Goal: Information Seeking & Learning: Find specific fact

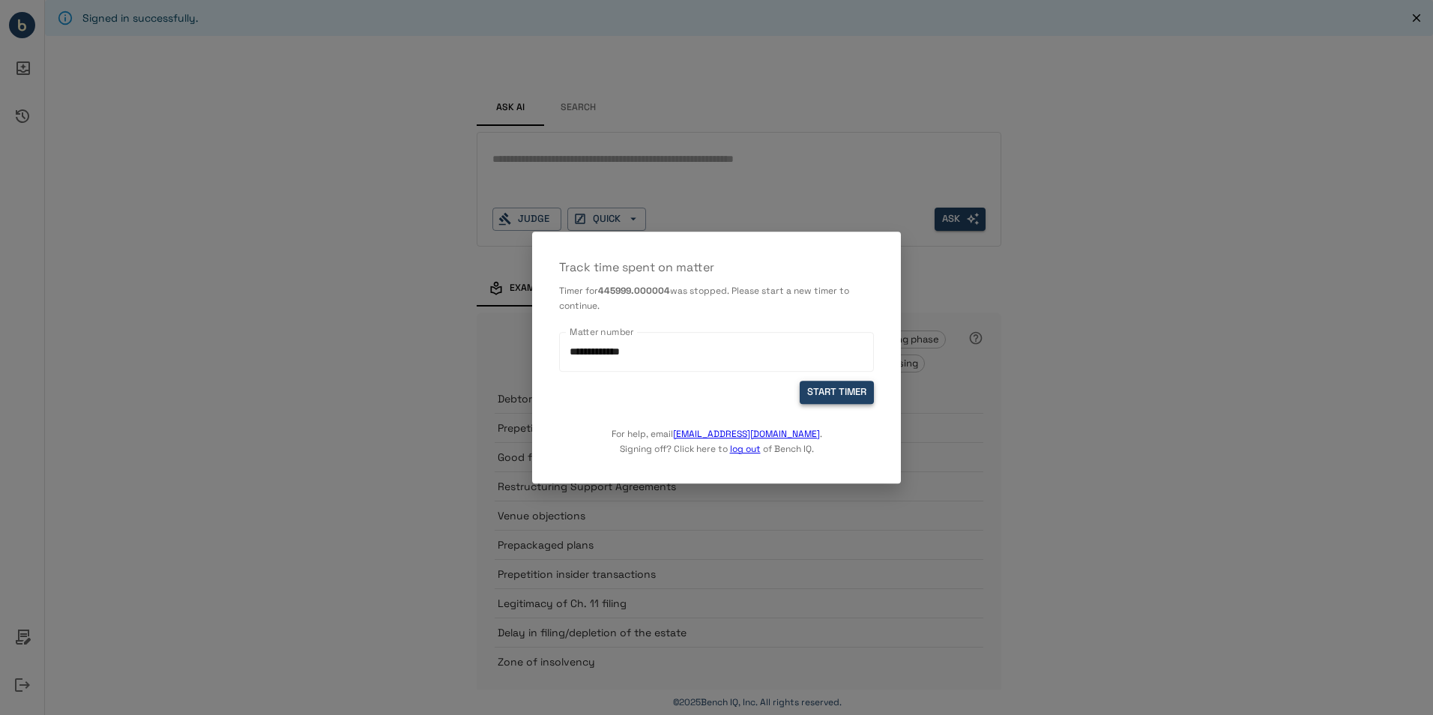
click at [837, 390] on button "START TIMER" at bounding box center [837, 392] width 74 height 23
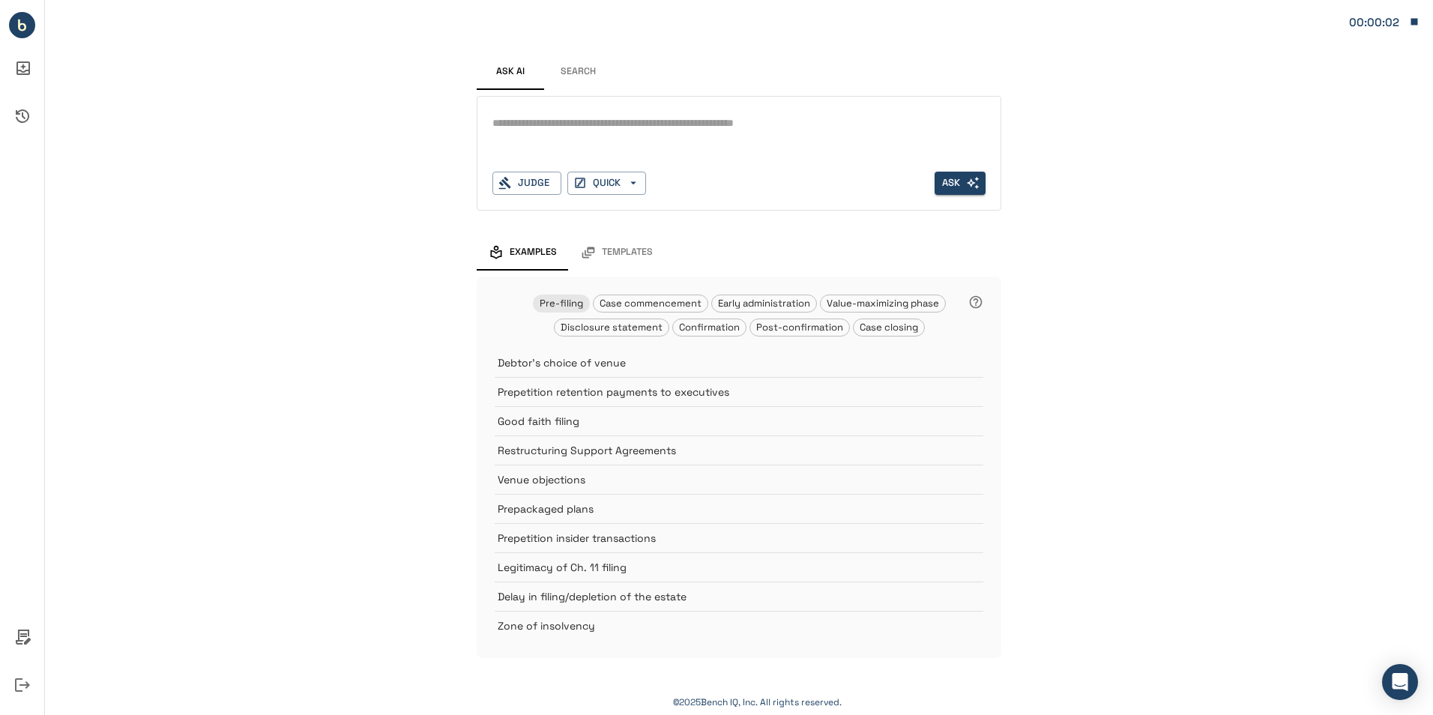
click at [568, 70] on button "Search" at bounding box center [577, 72] width 67 height 36
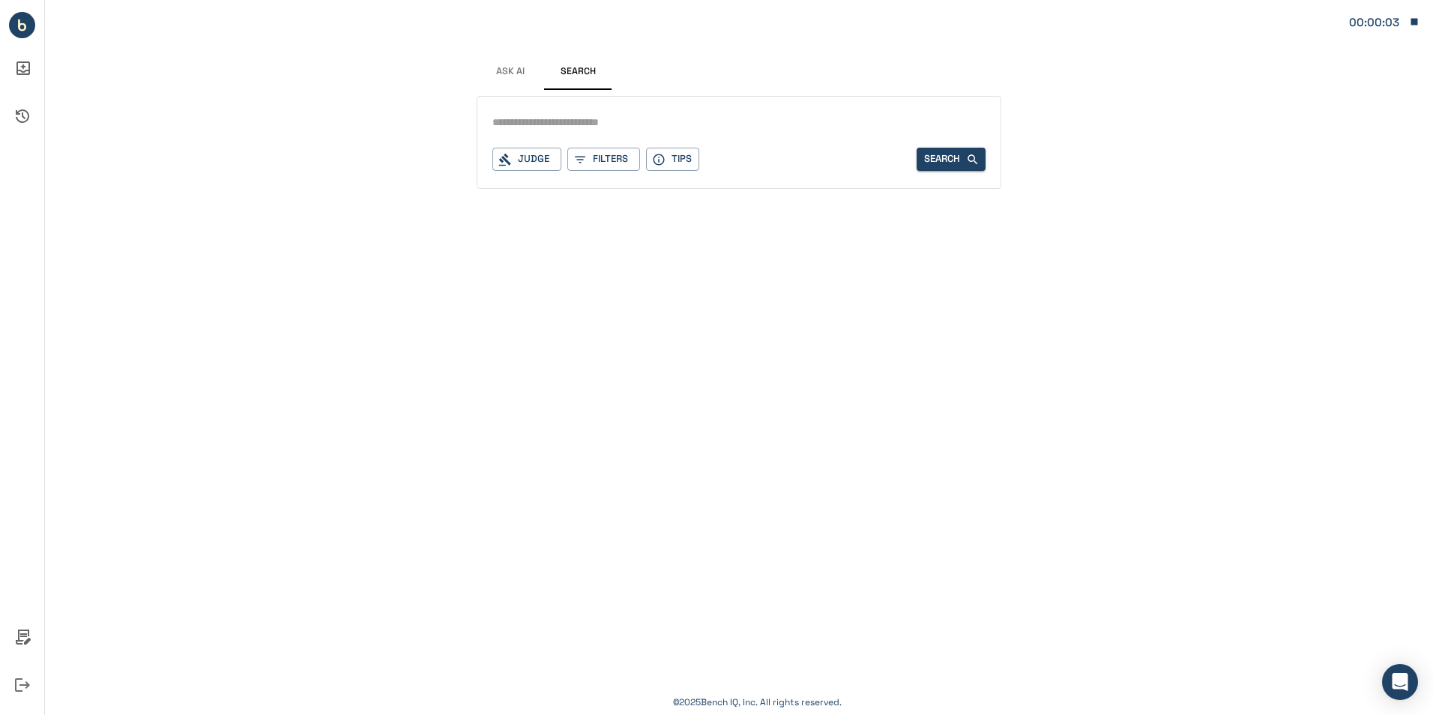
click at [564, 126] on input "text" at bounding box center [739, 123] width 493 height 22
type input "**********"
click at [974, 159] on icon "button" at bounding box center [972, 159] width 13 height 13
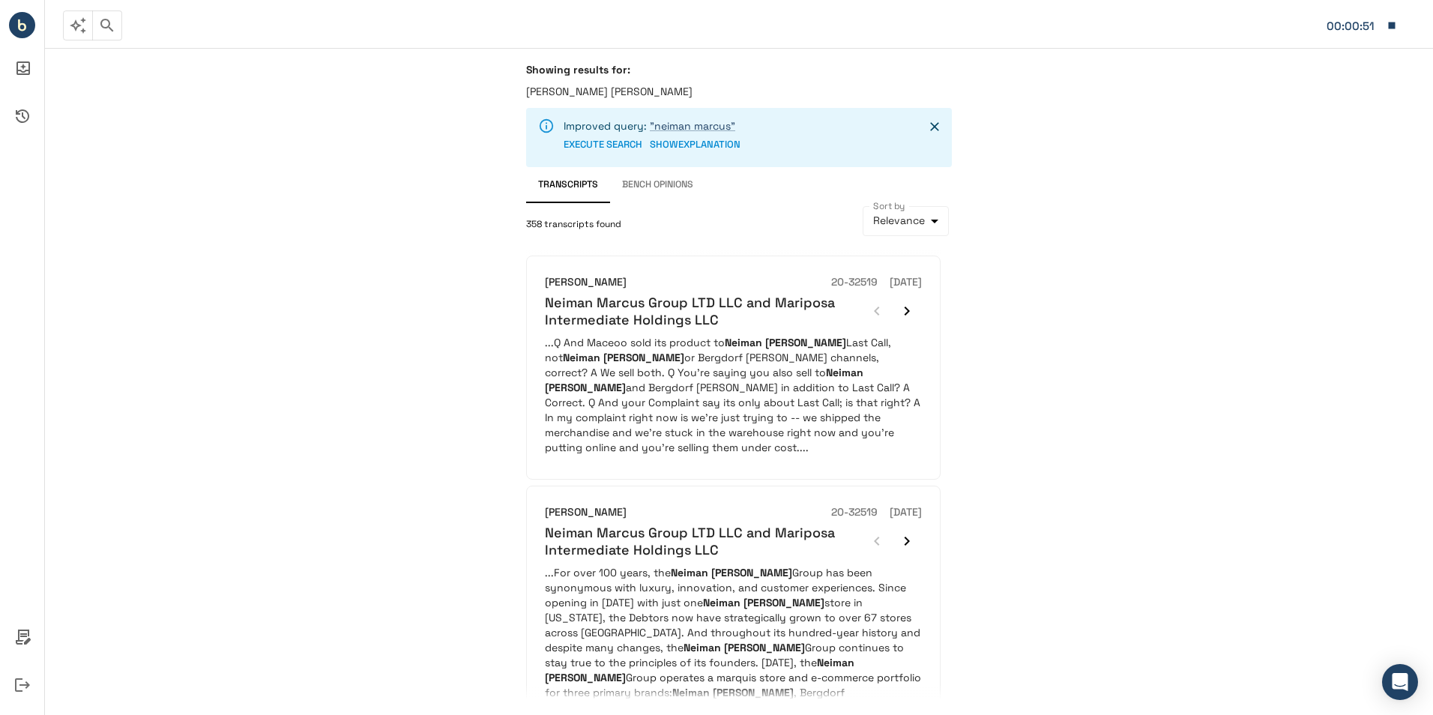
click at [105, 25] on icon "button" at bounding box center [107, 25] width 18 height 18
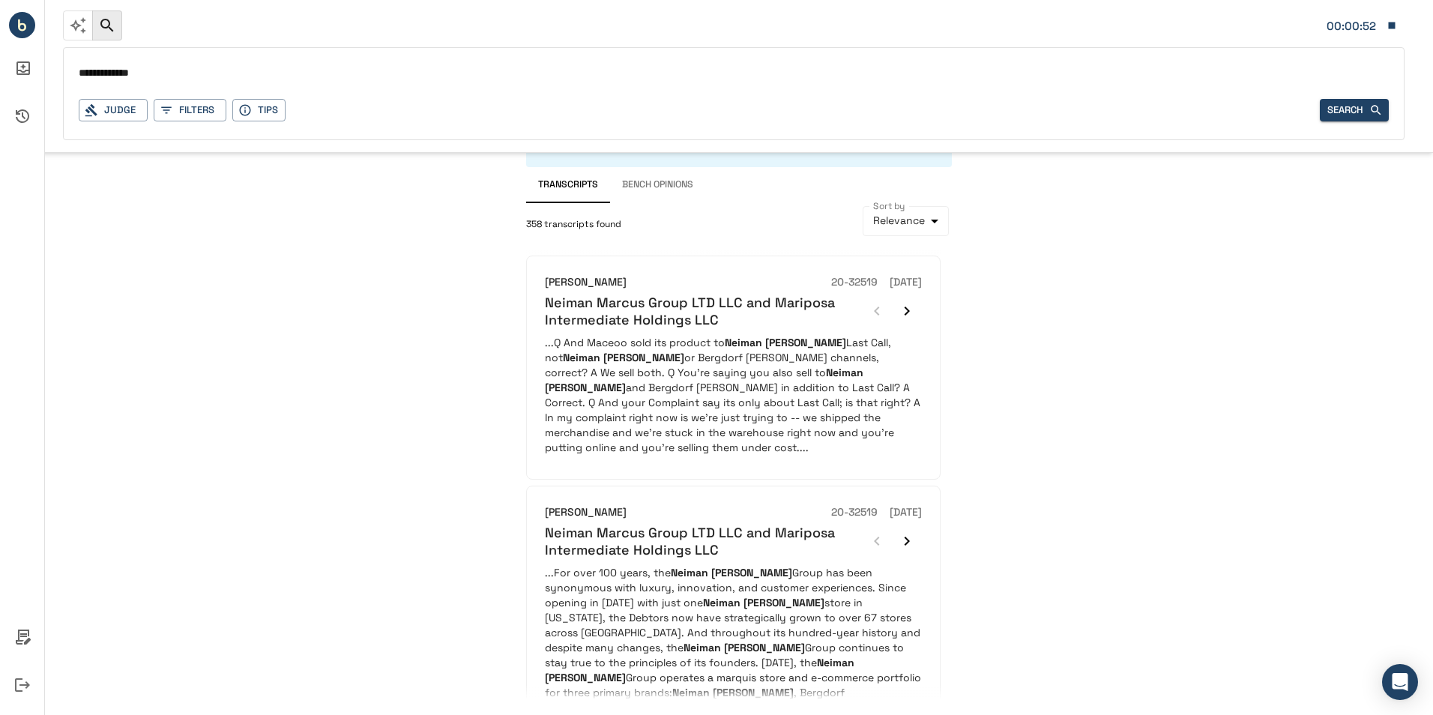
click at [148, 222] on div "Showing results for: [PERSON_NAME] [PERSON_NAME] Improved query: "[PERSON_NAME]…" at bounding box center [739, 381] width 1388 height 667
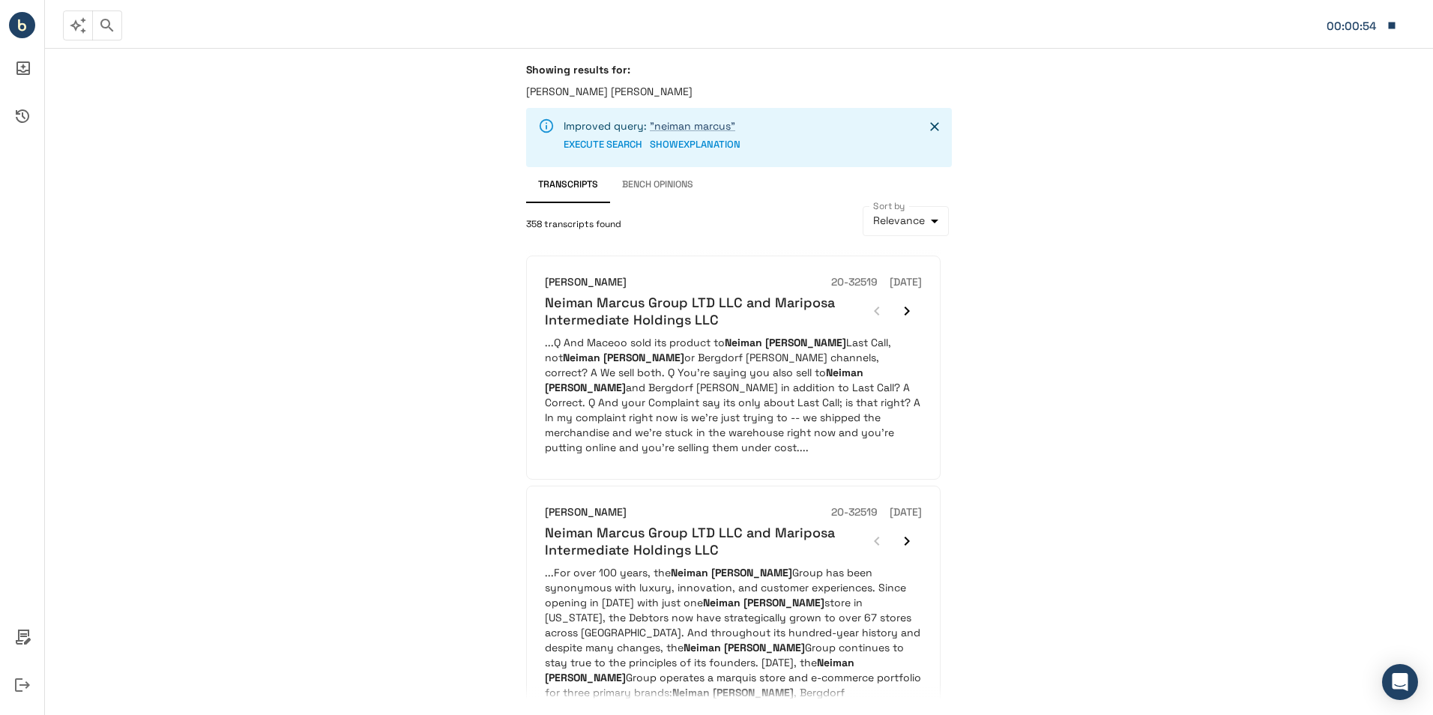
click at [939, 128] on icon "Close" at bounding box center [934, 126] width 15 height 15
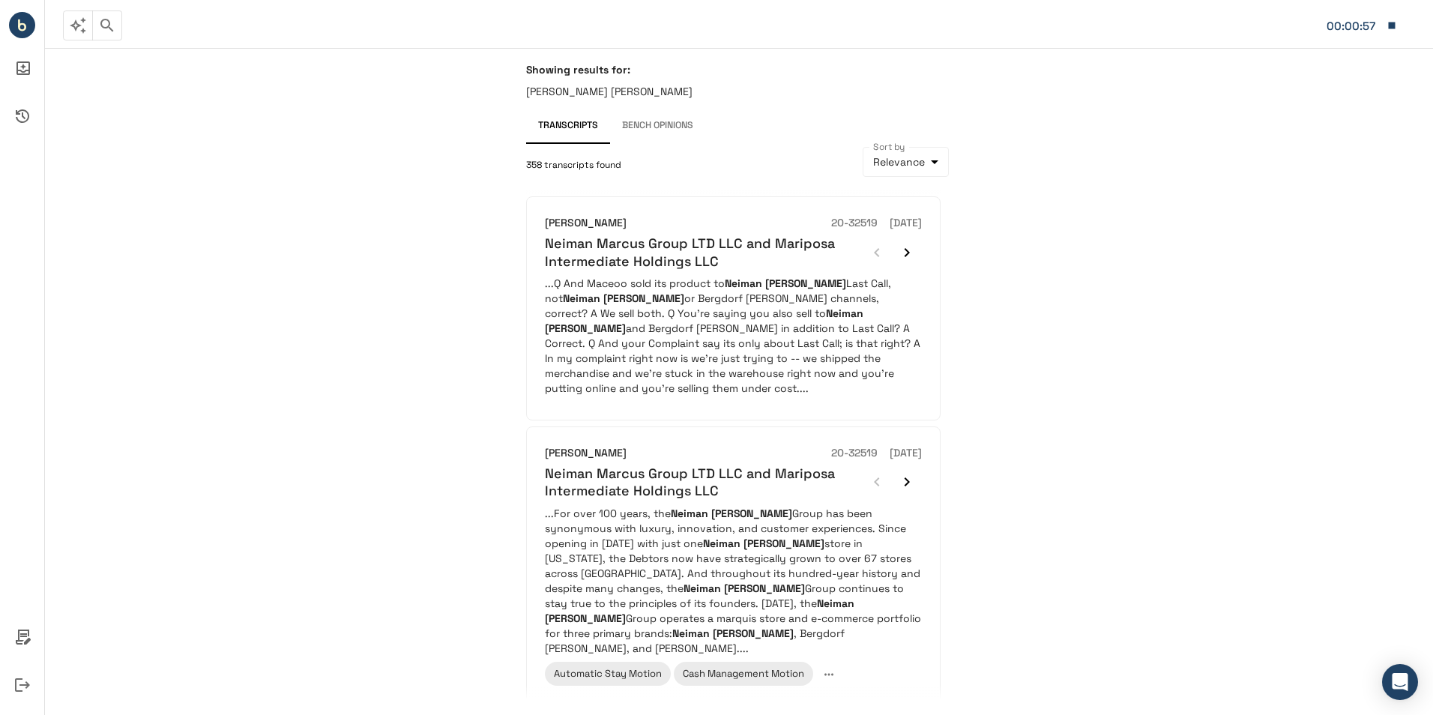
click at [108, 26] on icon "button" at bounding box center [106, 25] width 13 height 13
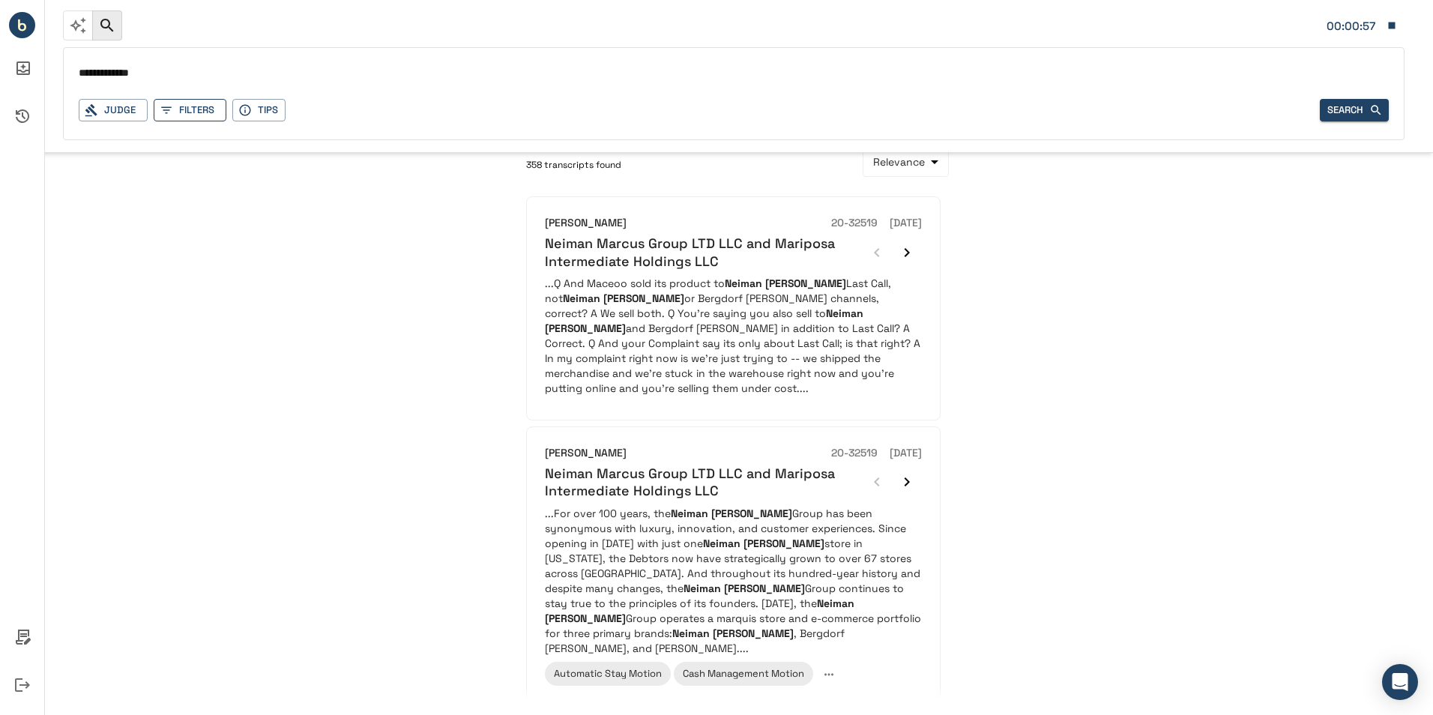
click at [205, 118] on button "Filters" at bounding box center [190, 110] width 73 height 23
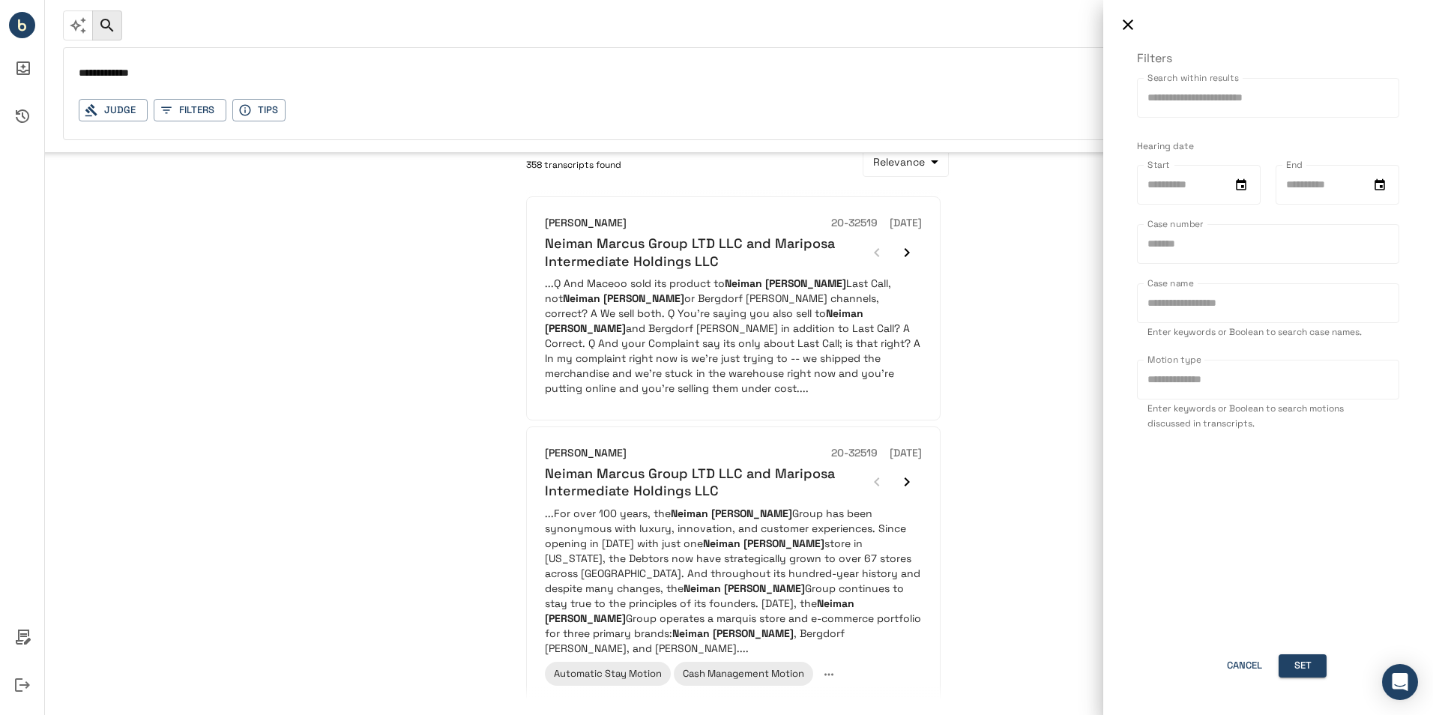
click at [1250, 98] on input "Search within results" at bounding box center [1268, 98] width 262 height 40
type input "**********"
click at [1184, 190] on input "**********" at bounding box center [1181, 185] width 89 height 40
click at [1252, 235] on input "Case number" at bounding box center [1268, 244] width 262 height 40
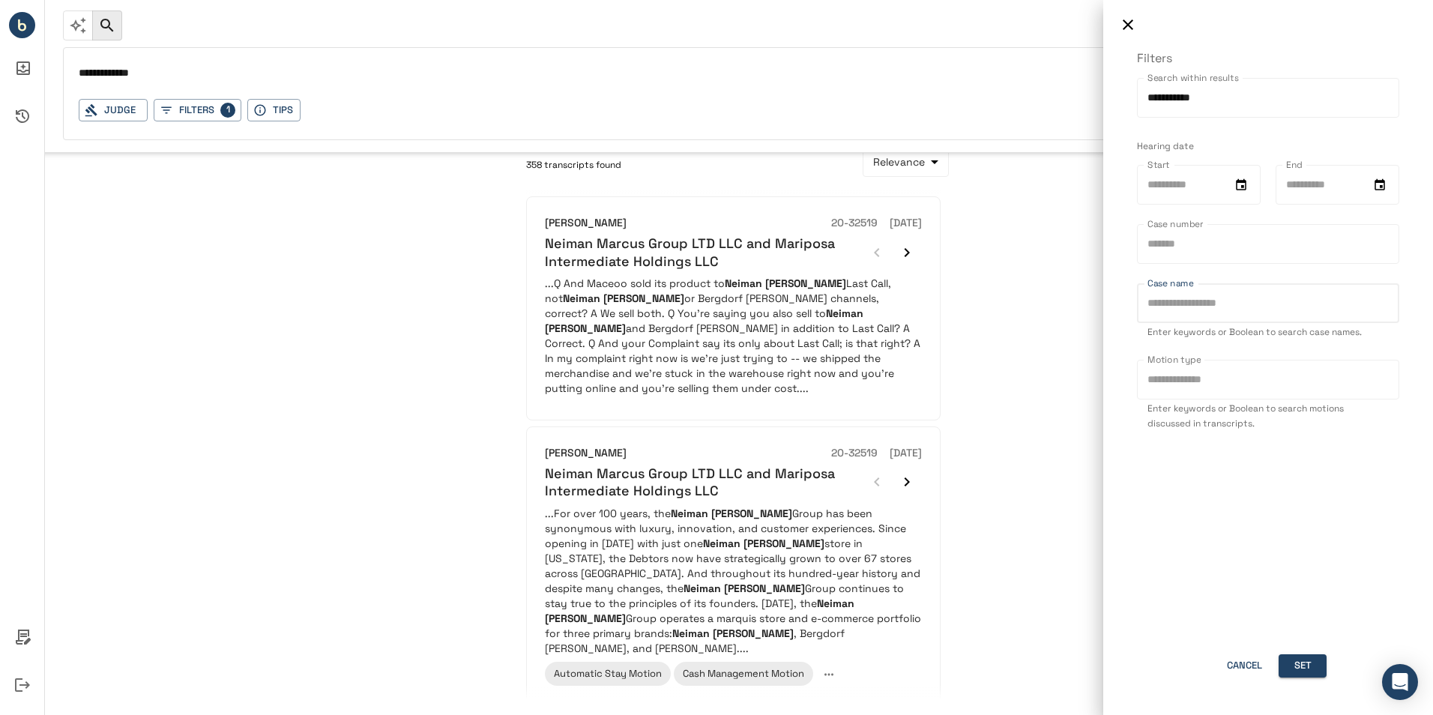
click at [1250, 302] on input "Case name" at bounding box center [1268, 303] width 262 height 40
type input "**********"
click at [1355, 522] on div "**********" at bounding box center [1268, 382] width 330 height 666
click at [1319, 664] on button "Set" at bounding box center [1303, 665] width 48 height 23
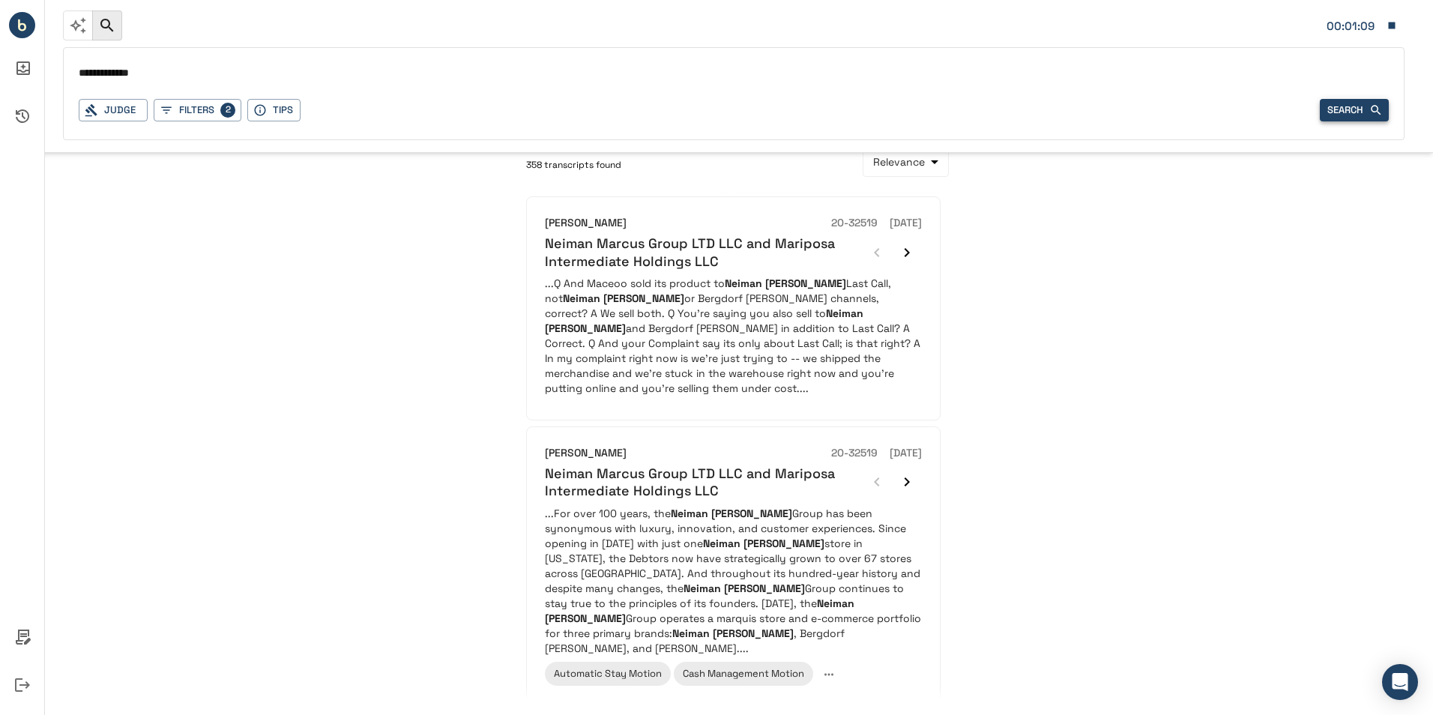
click at [1365, 109] on button "Search" at bounding box center [1354, 110] width 69 height 23
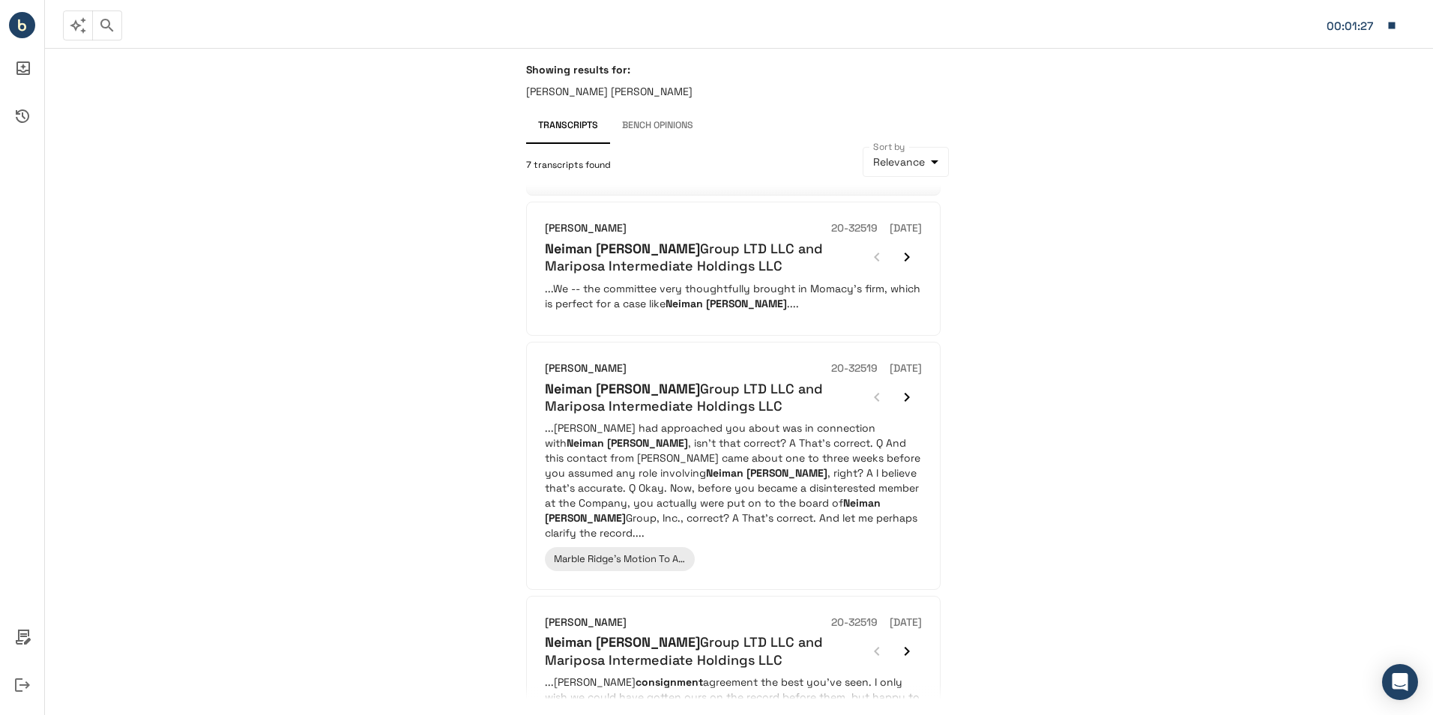
scroll to position [825, 0]
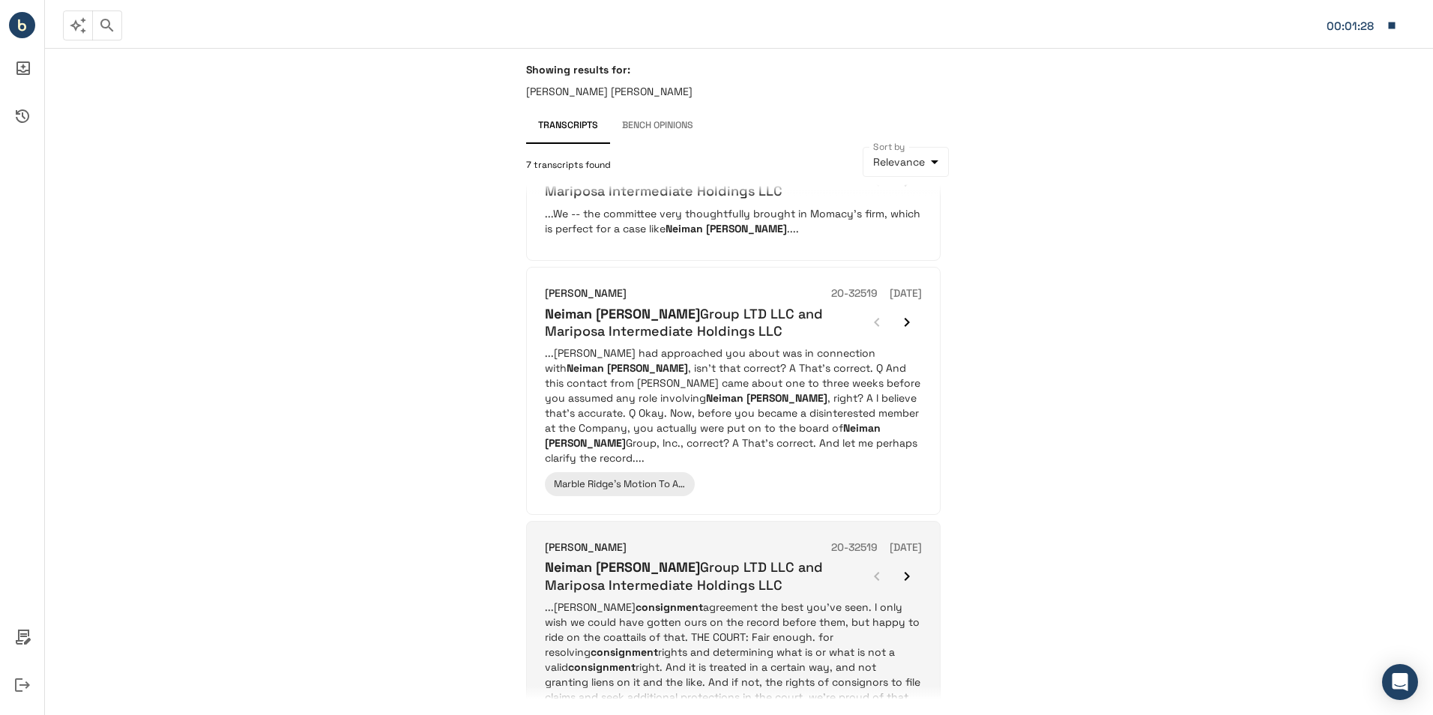
click at [768, 600] on p "...[PERSON_NAME] consignment agreement the best you've seen. I only wish we cou…" at bounding box center [733, 660] width 377 height 120
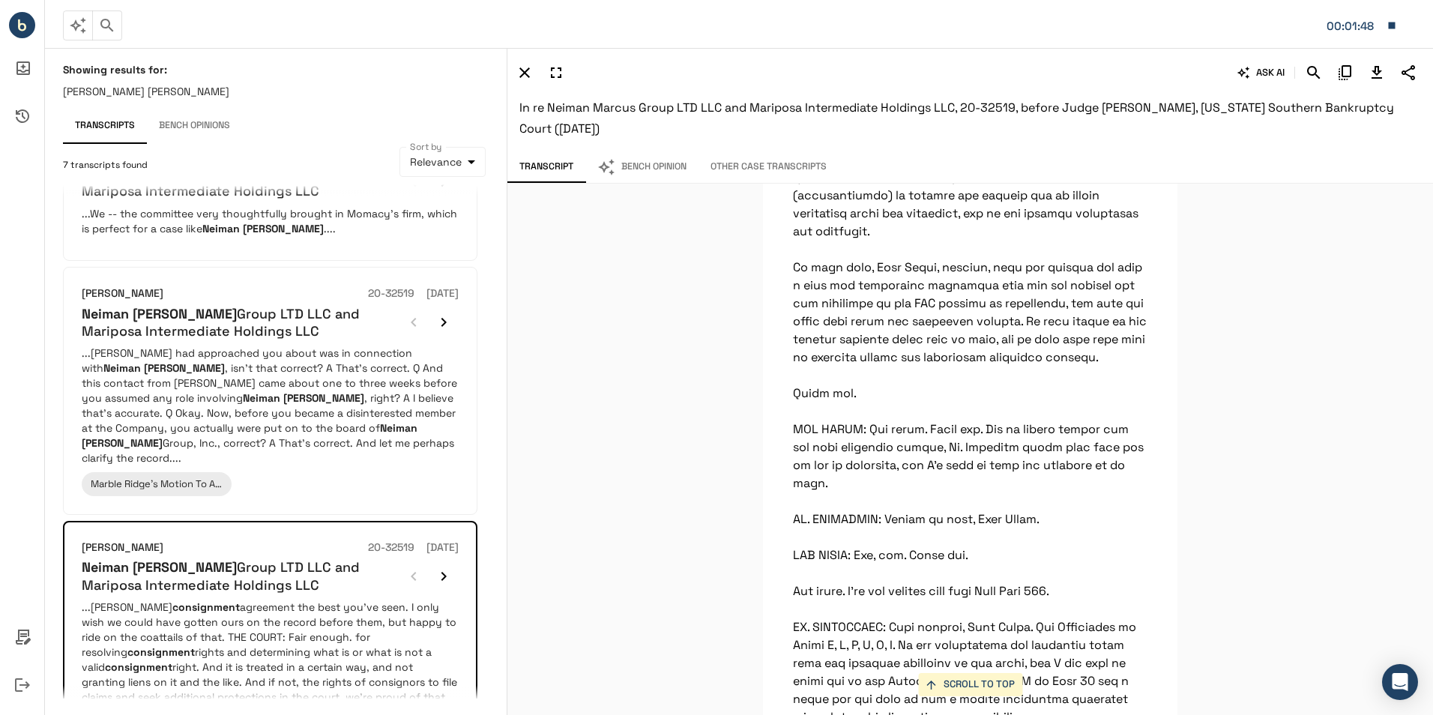
scroll to position [9930, 0]
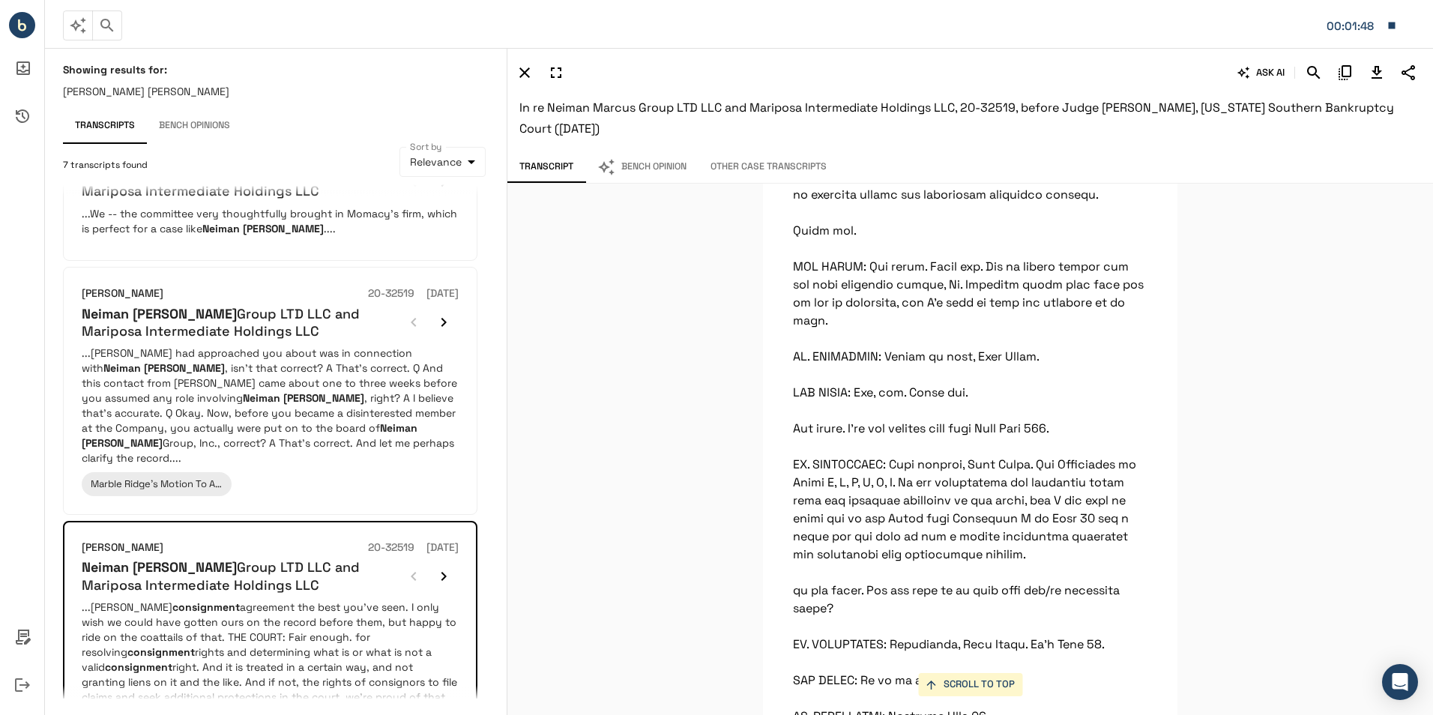
click at [1241, 401] on div "SCROLL TO TOP THE COURT: All right. On the eleven o'clock docket, we have Case …" at bounding box center [971, 449] width 926 height 531
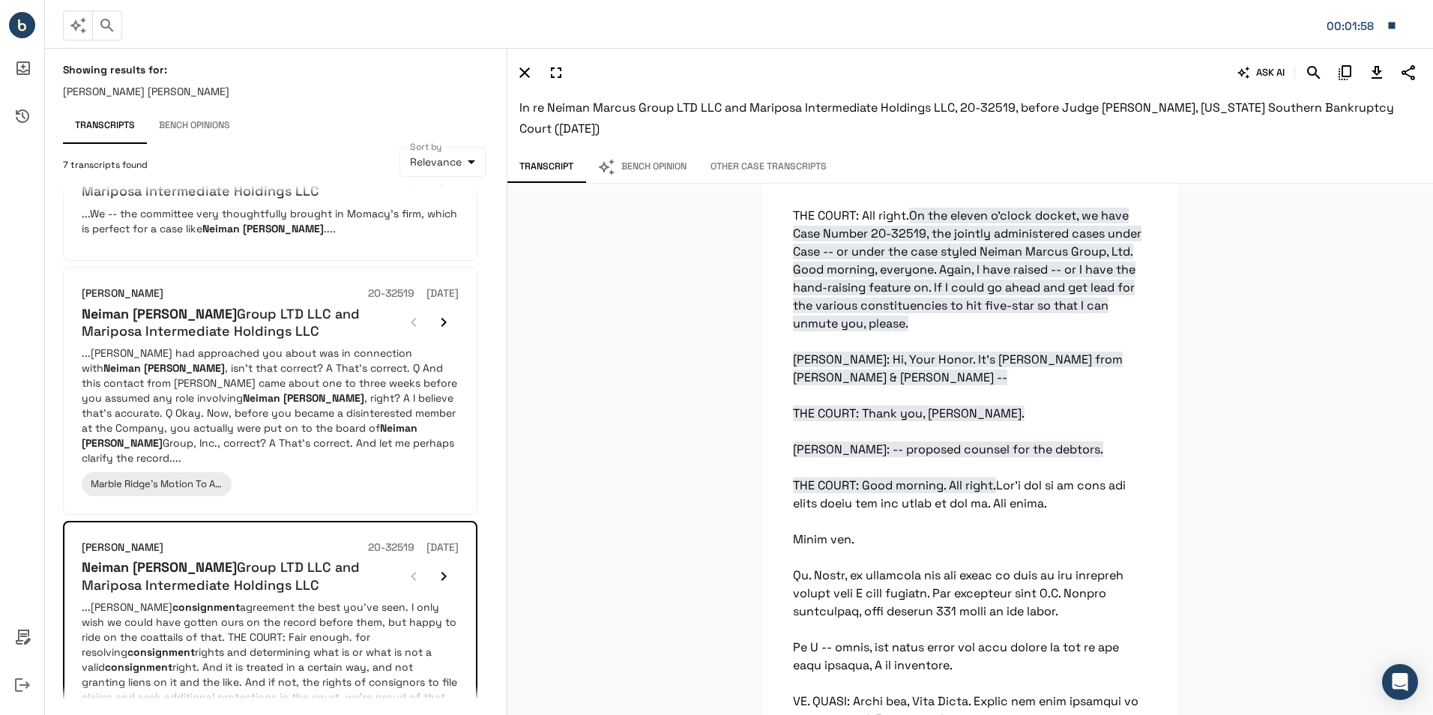
scroll to position [1111, 0]
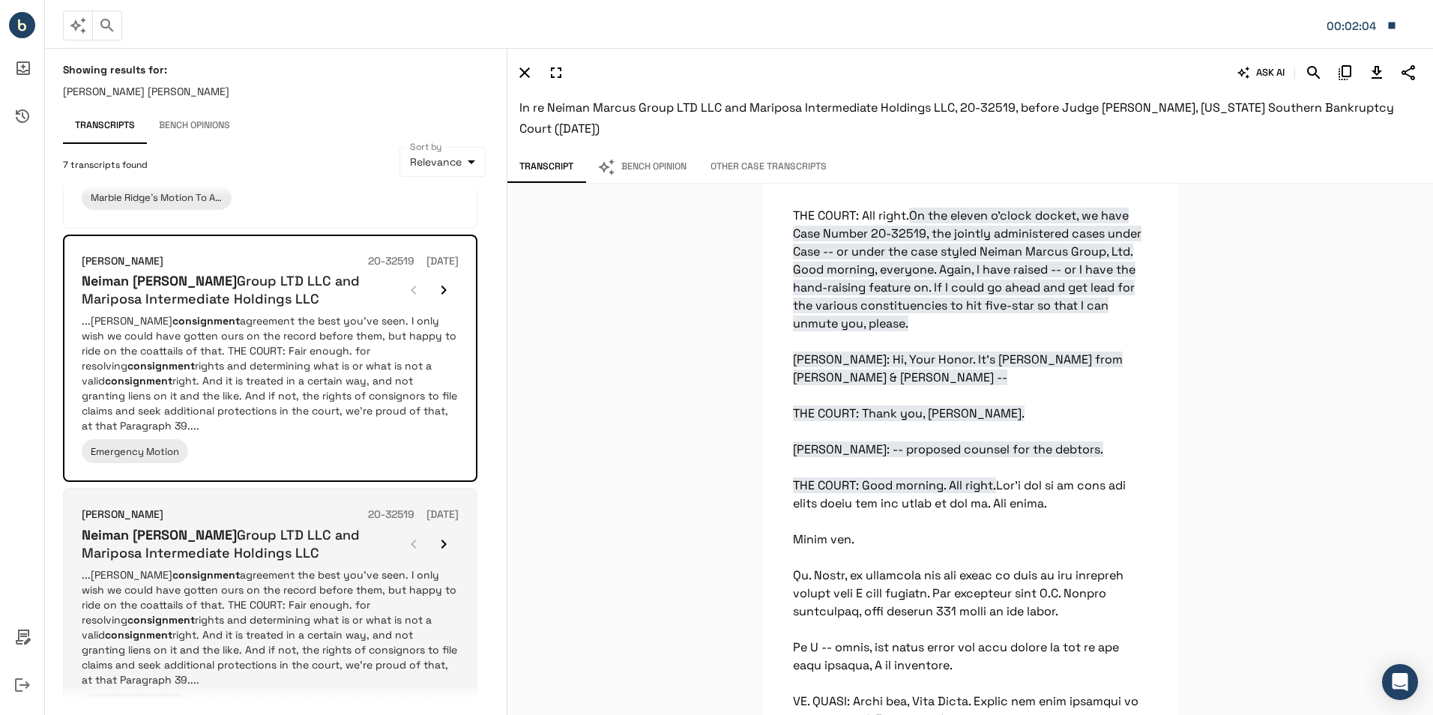
click at [278, 567] on p "...[PERSON_NAME] consignment agreement the best you've seen. I only wish we cou…" at bounding box center [270, 627] width 377 height 120
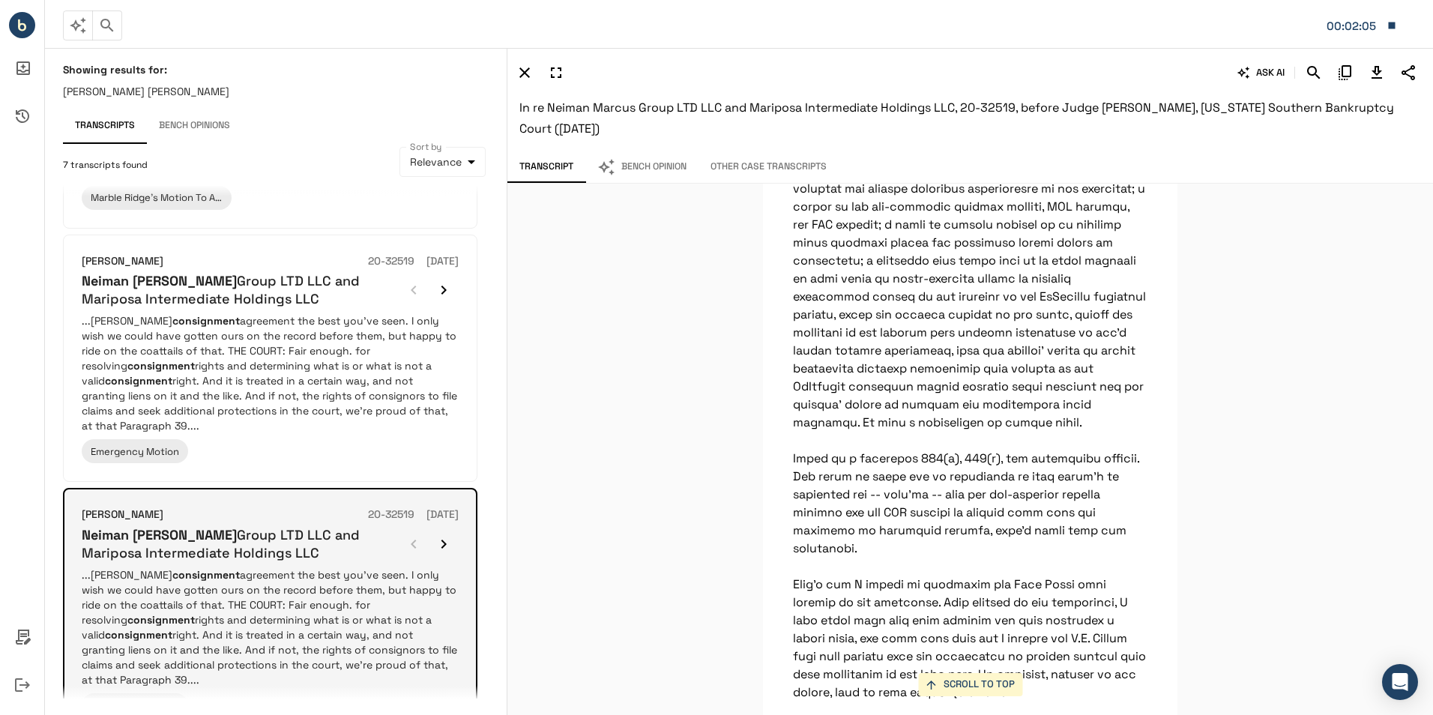
scroll to position [7229, 0]
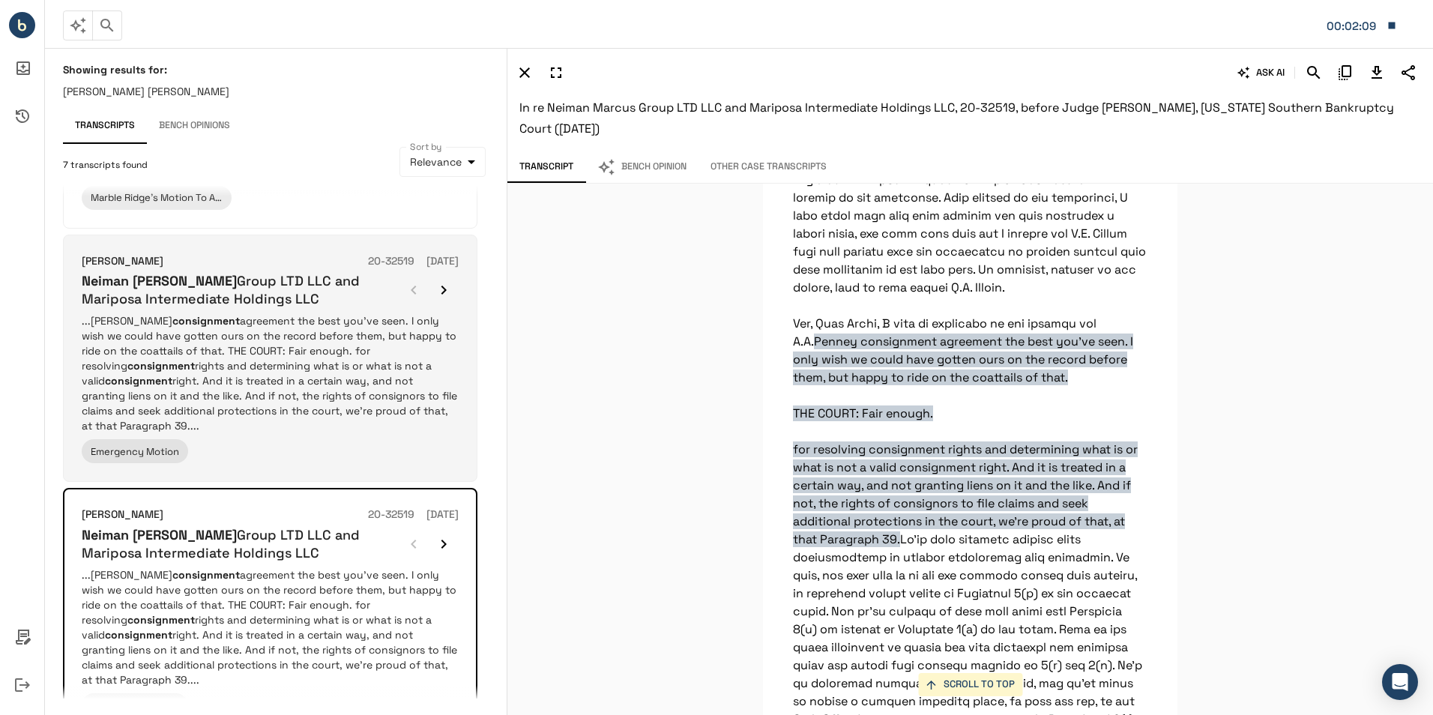
click at [308, 333] on p "...[PERSON_NAME] consignment agreement the best you've seen. I only wish we cou…" at bounding box center [270, 373] width 377 height 120
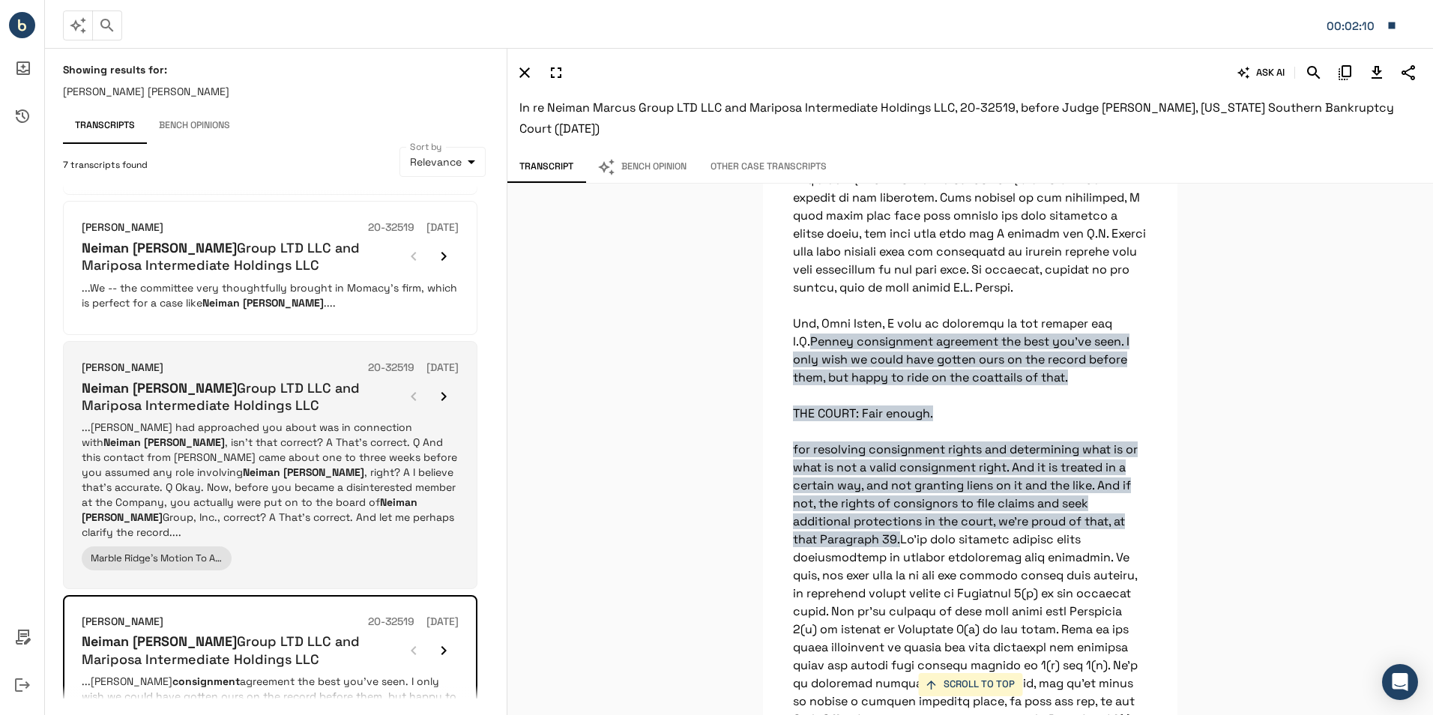
scroll to position [736, 0]
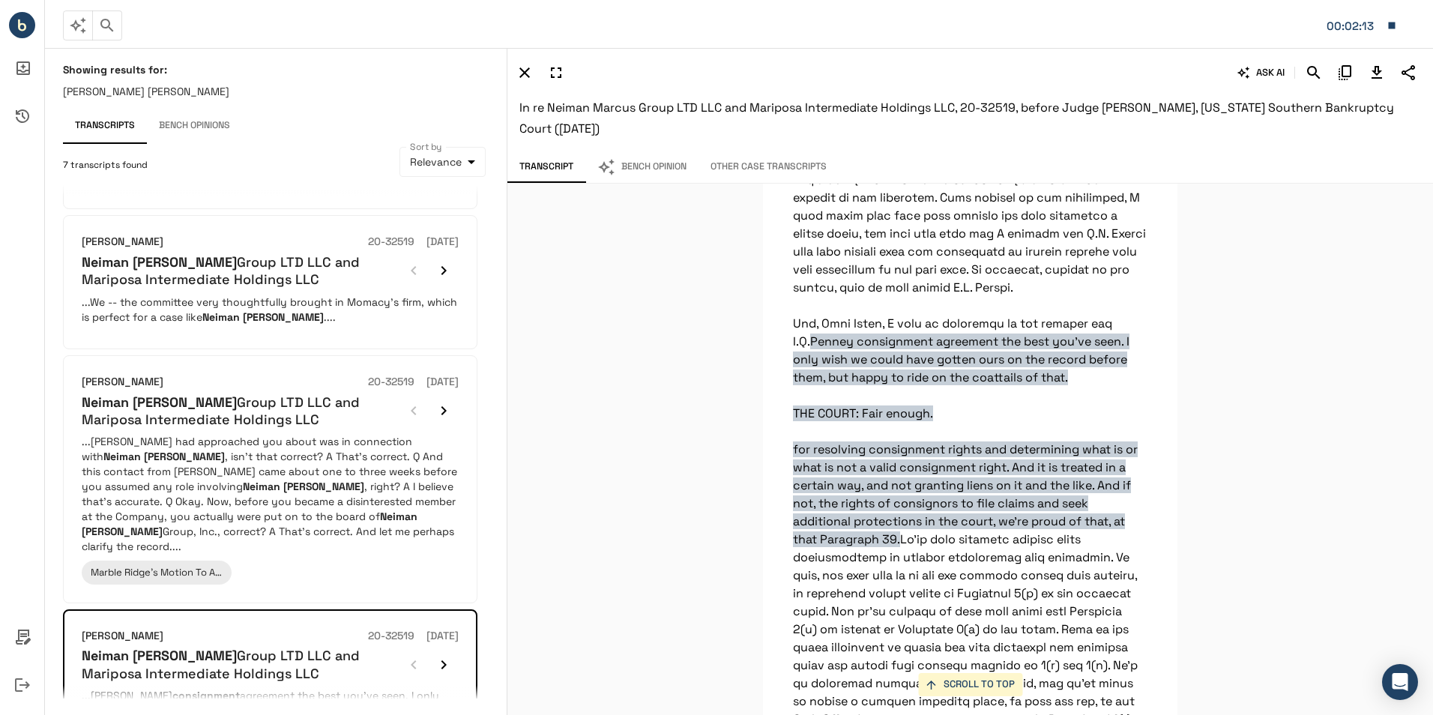
click at [1244, 288] on div "SCROLL TO TOP THE COURT: All right. On the eleven o'clock docket, we have Case …" at bounding box center [971, 449] width 926 height 531
click at [1381, 70] on icon "Download Transcript" at bounding box center [1377, 72] width 10 height 13
click at [686, 248] on div "SCROLL TO TOP THE COURT: All right. On the eleven o'clock docket, we have Case …" at bounding box center [971, 449] width 926 height 531
click at [633, 167] on button "Bench Opinion" at bounding box center [641, 166] width 113 height 31
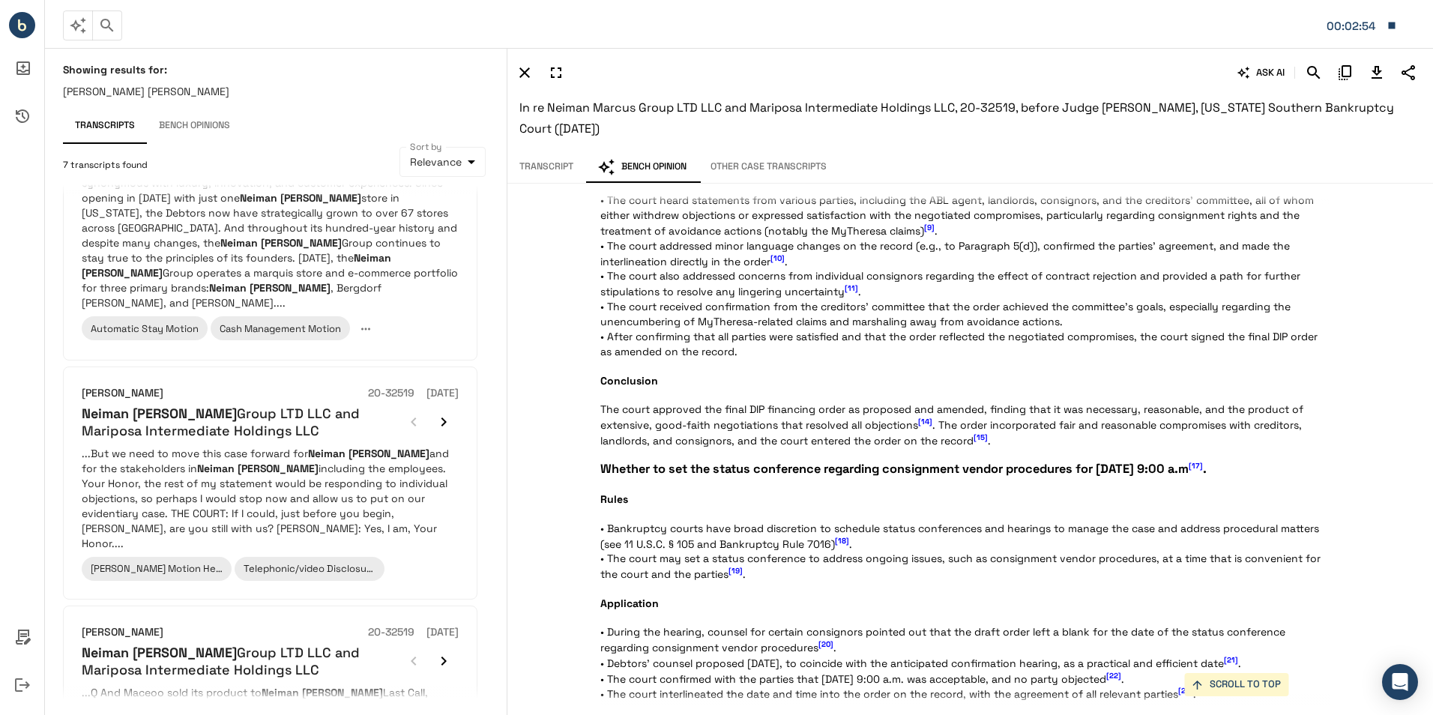
scroll to position [0, 0]
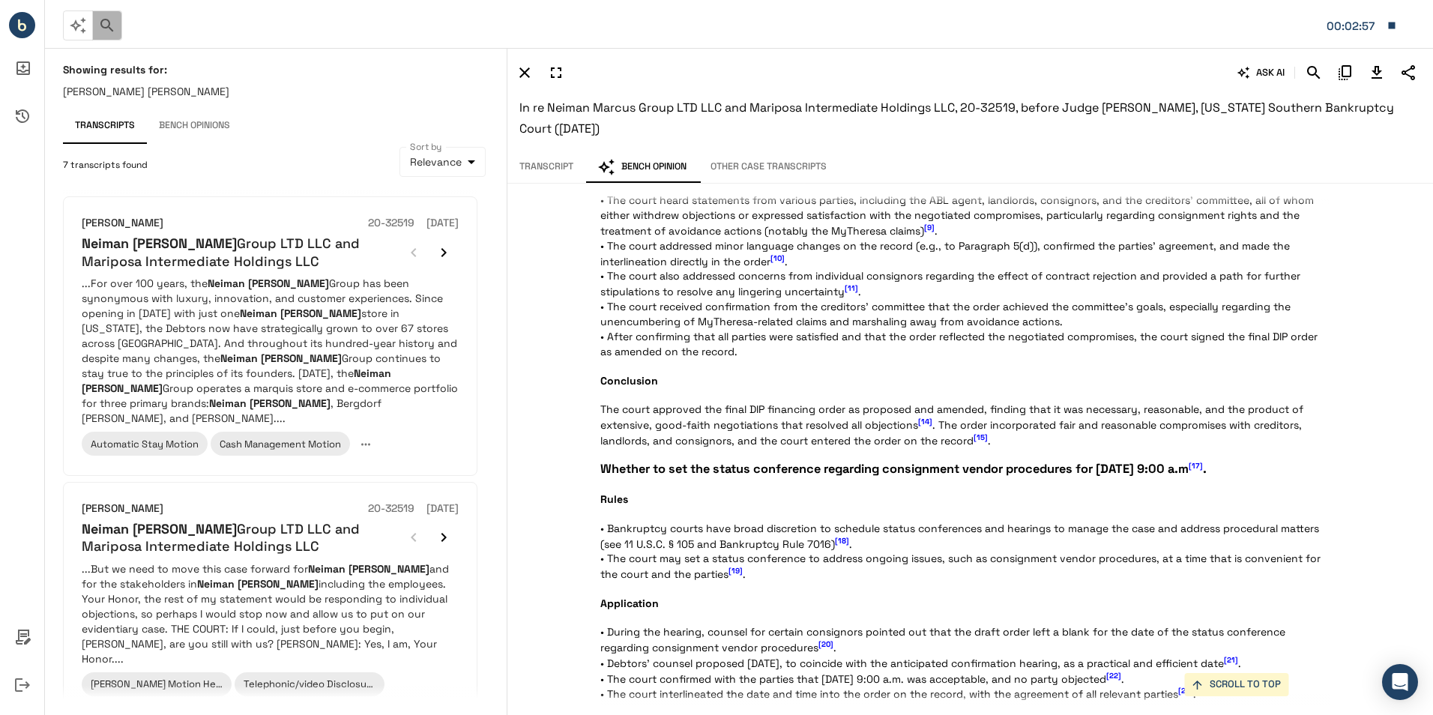
click at [113, 17] on icon "button" at bounding box center [107, 25] width 18 height 18
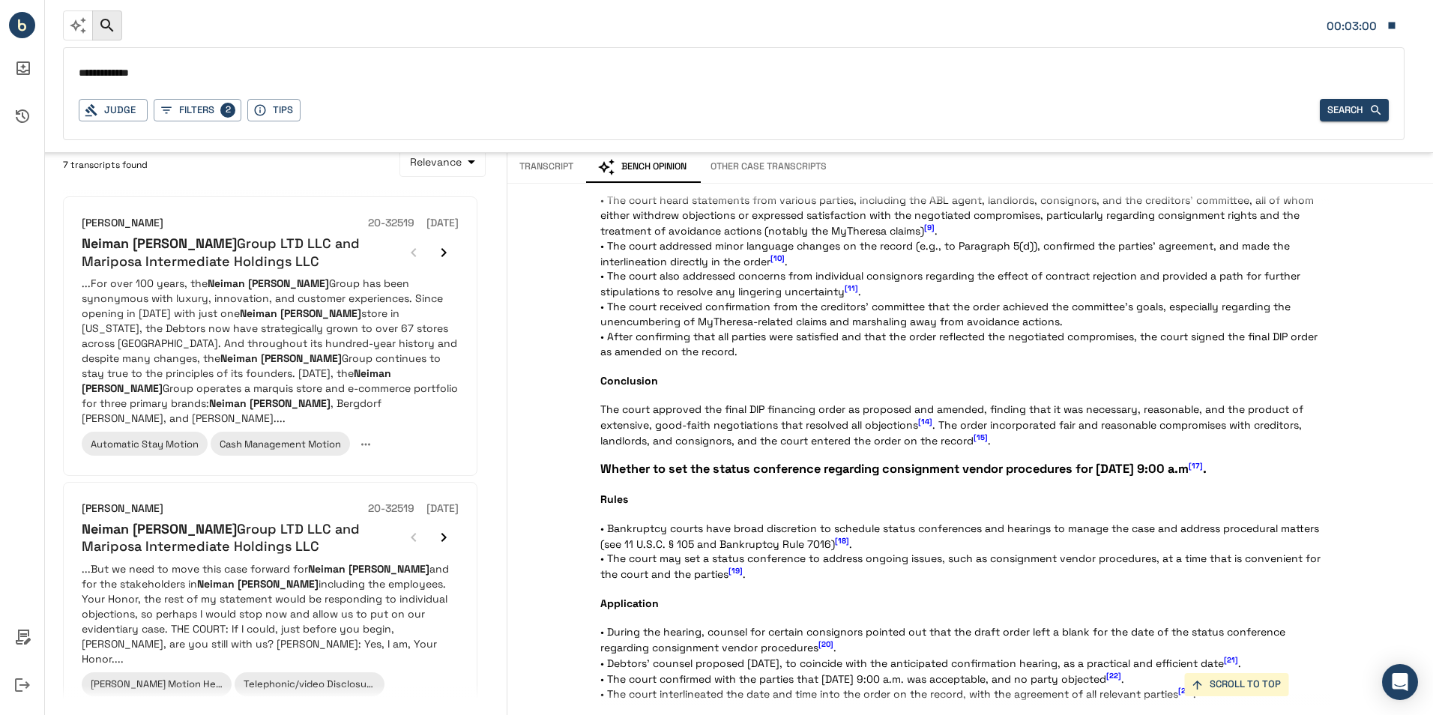
click at [926, 364] on p "Statement of the Case On [DATE], Neiman Marcus Group, Ltd. and its affiliated d…" at bounding box center [964, 15] width 729 height 1840
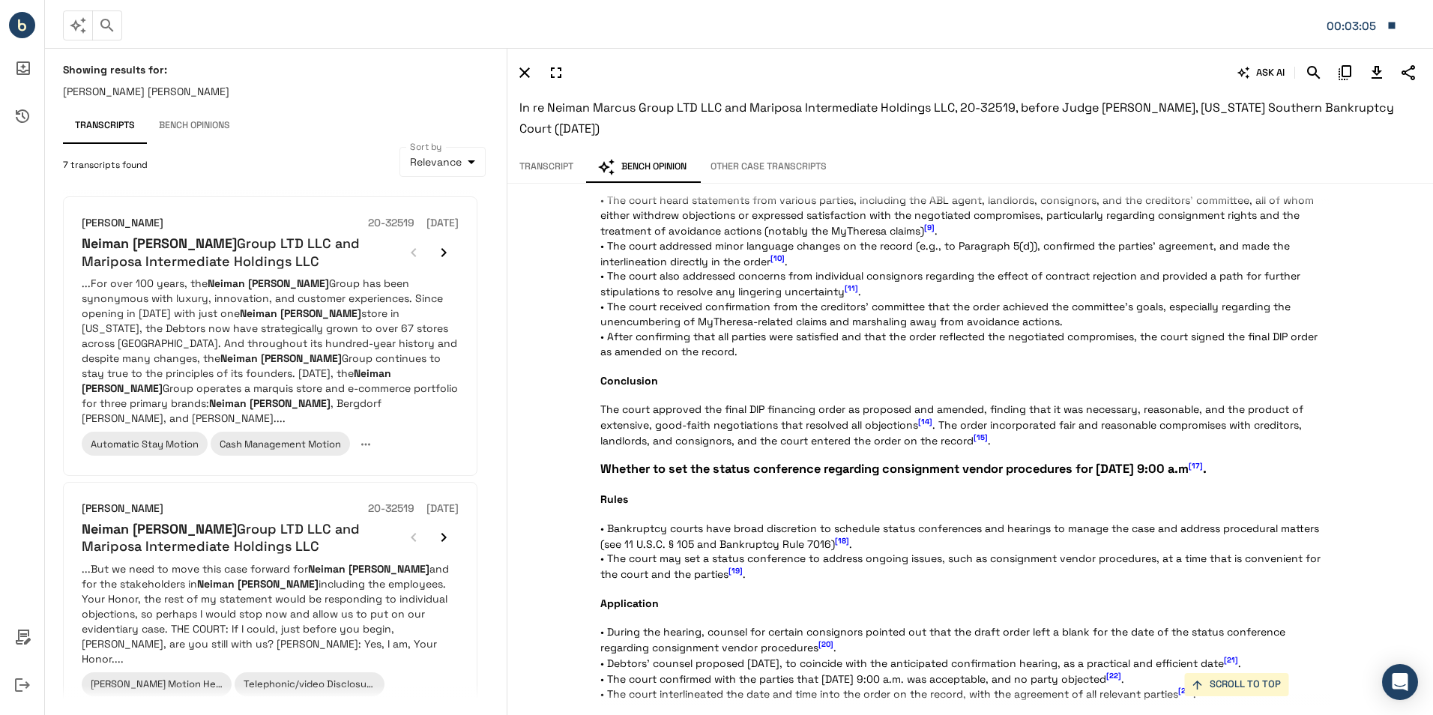
click at [17, 22] on circle "Bench IQ" at bounding box center [22, 25] width 26 height 26
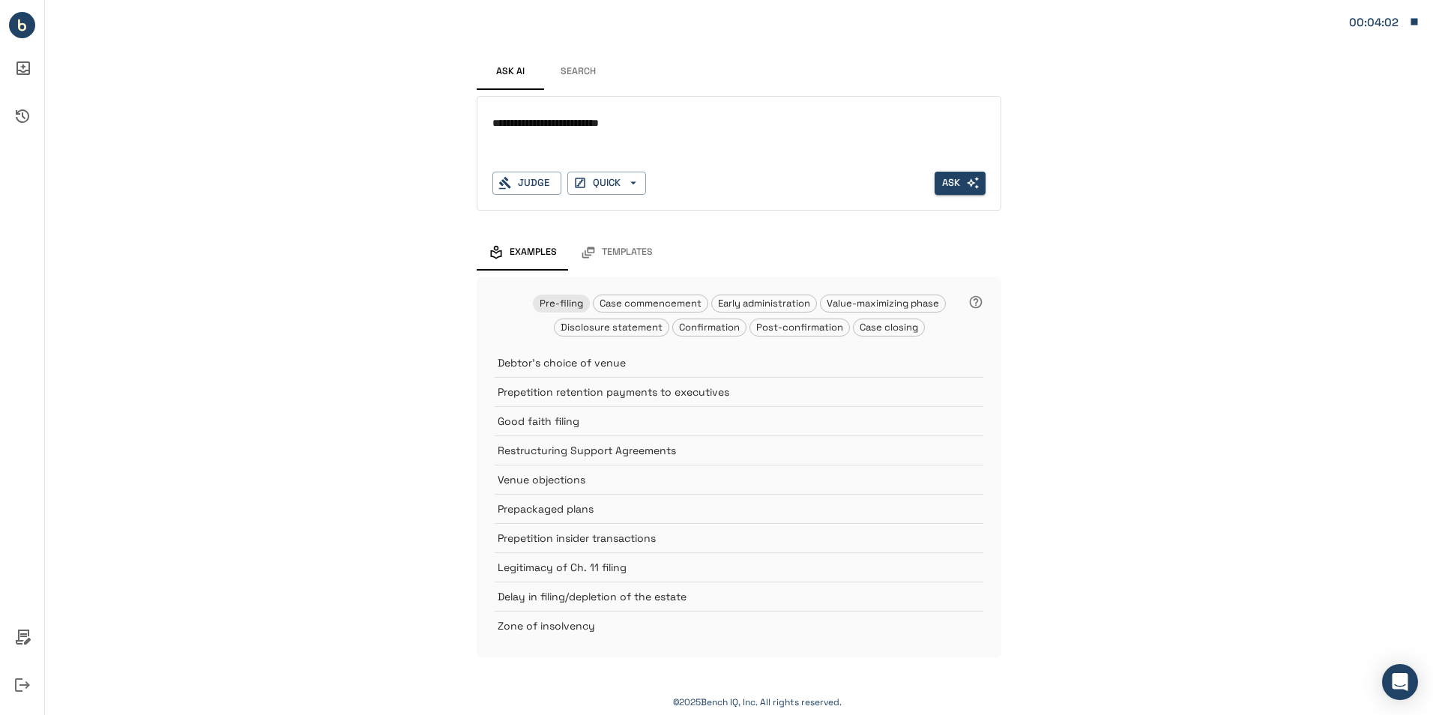
click at [671, 125] on textarea "**********" at bounding box center [739, 123] width 493 height 17
click at [788, 119] on textarea "**********" at bounding box center [739, 123] width 493 height 17
type textarea "**********"
click at [949, 176] on button "Ask" at bounding box center [960, 183] width 51 height 23
click at [967, 184] on icon "Select a judge" at bounding box center [972, 182] width 13 height 13
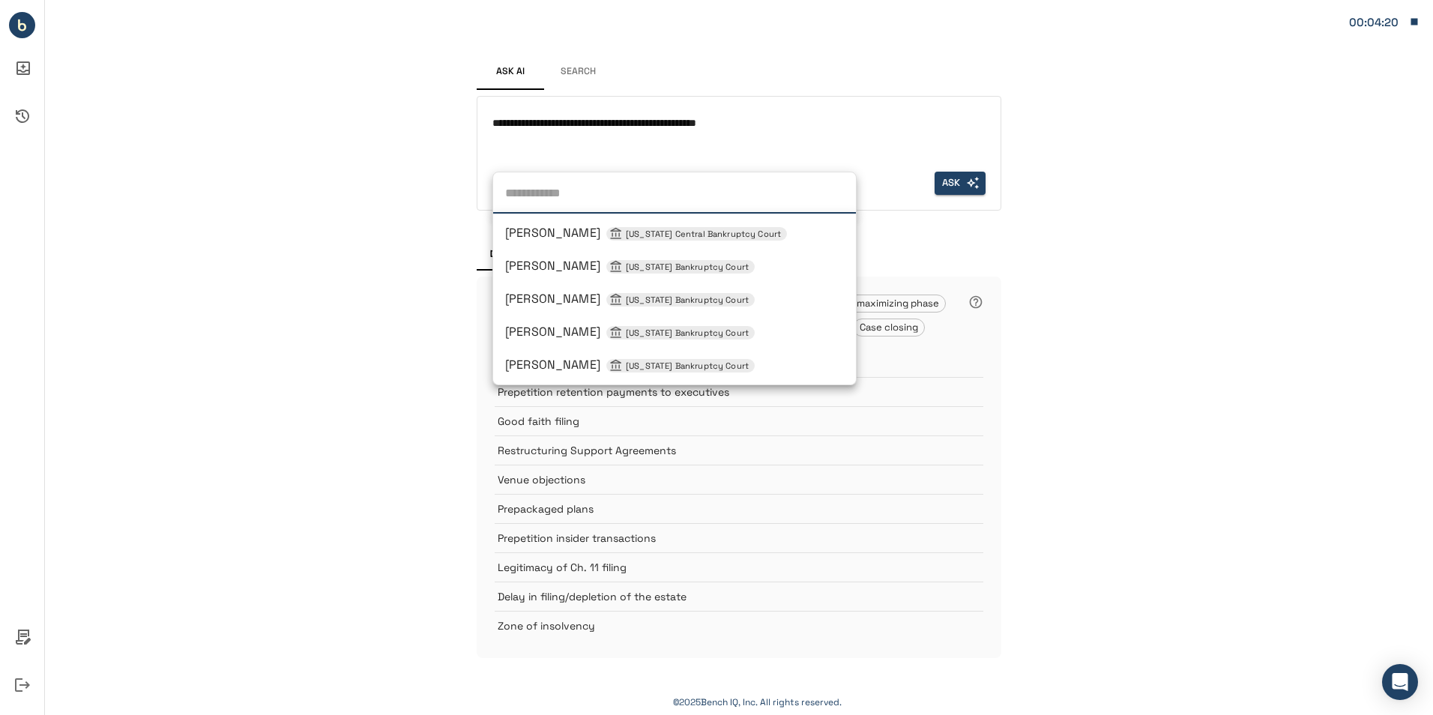
click at [533, 187] on div "Judge [PERSON_NAME] [US_STATE] Central Bankruptcy Court [PERSON_NAME] [US_STATE…" at bounding box center [527, 183] width 69 height 23
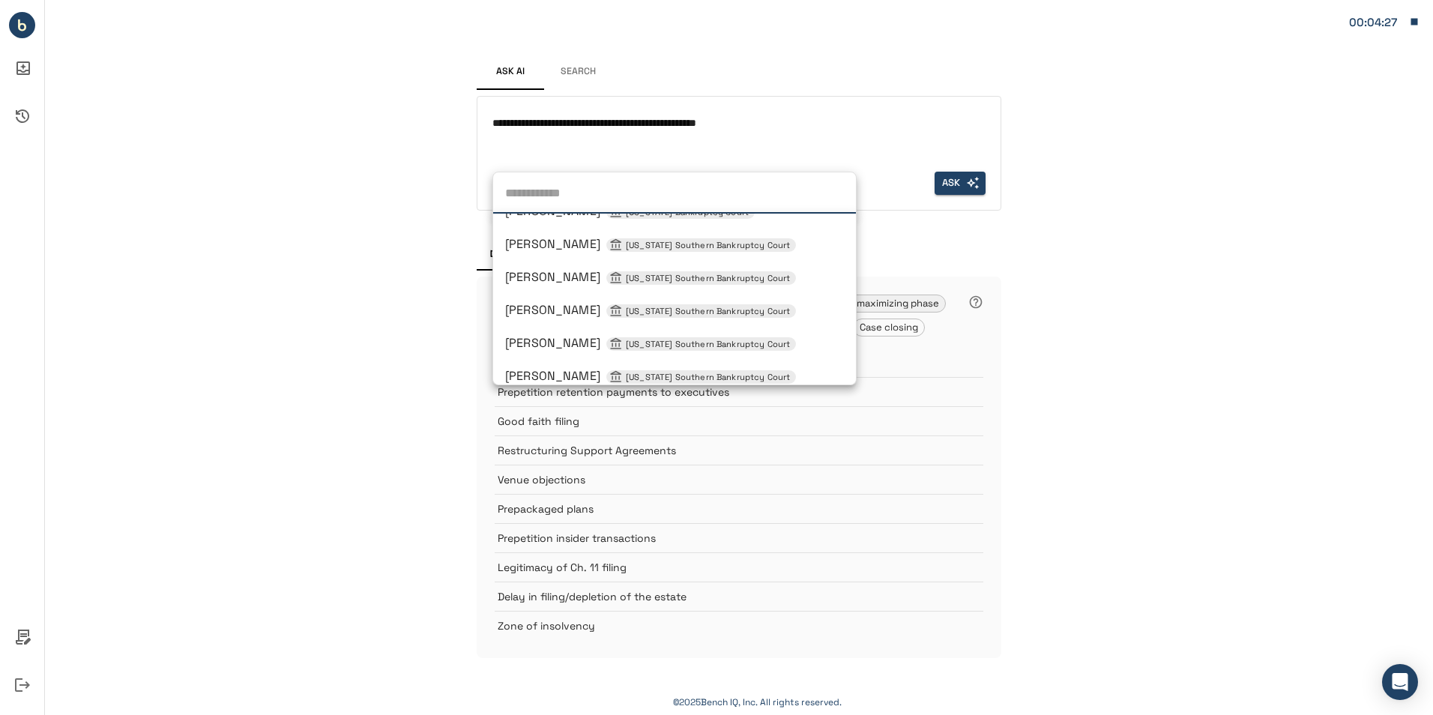
scroll to position [648, 0]
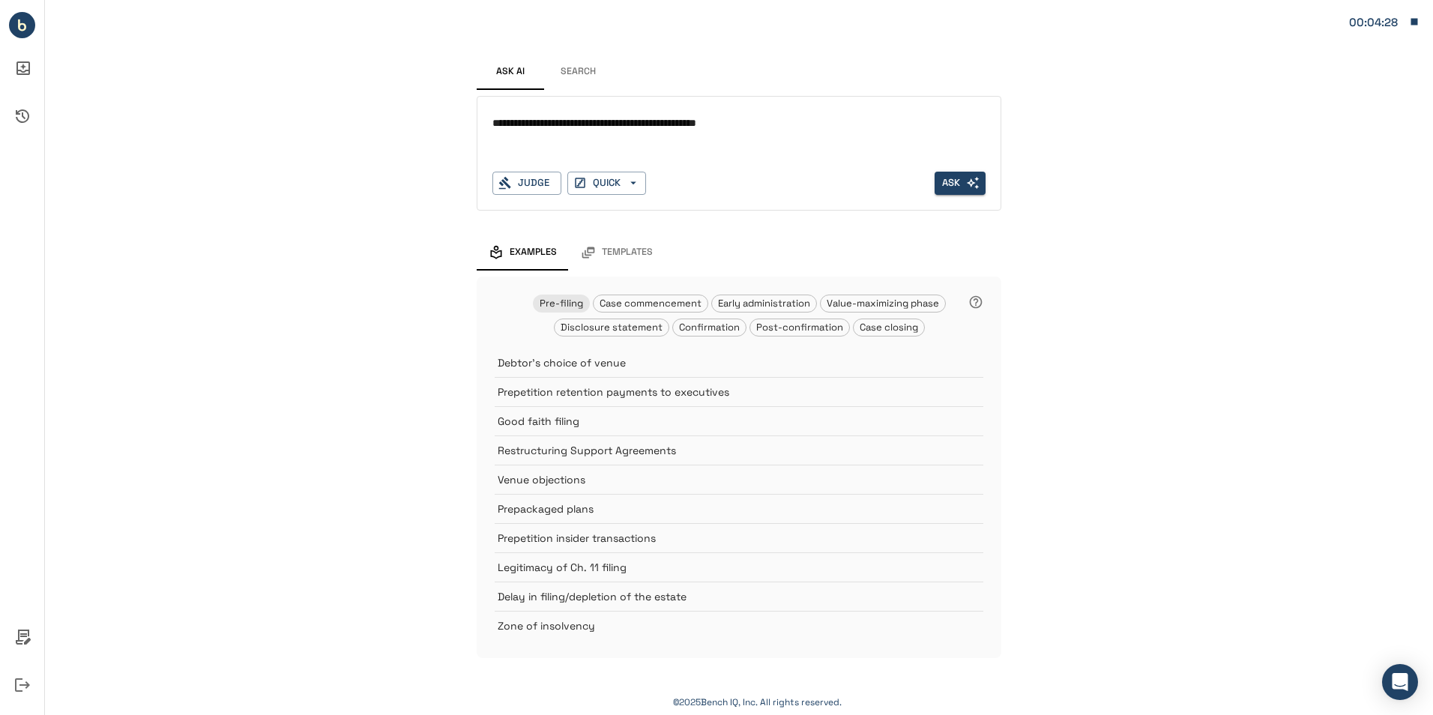
click at [1020, 303] on div "**********" at bounding box center [739, 344] width 1388 height 688
click at [603, 186] on button "QUICK" at bounding box center [606, 183] width 79 height 23
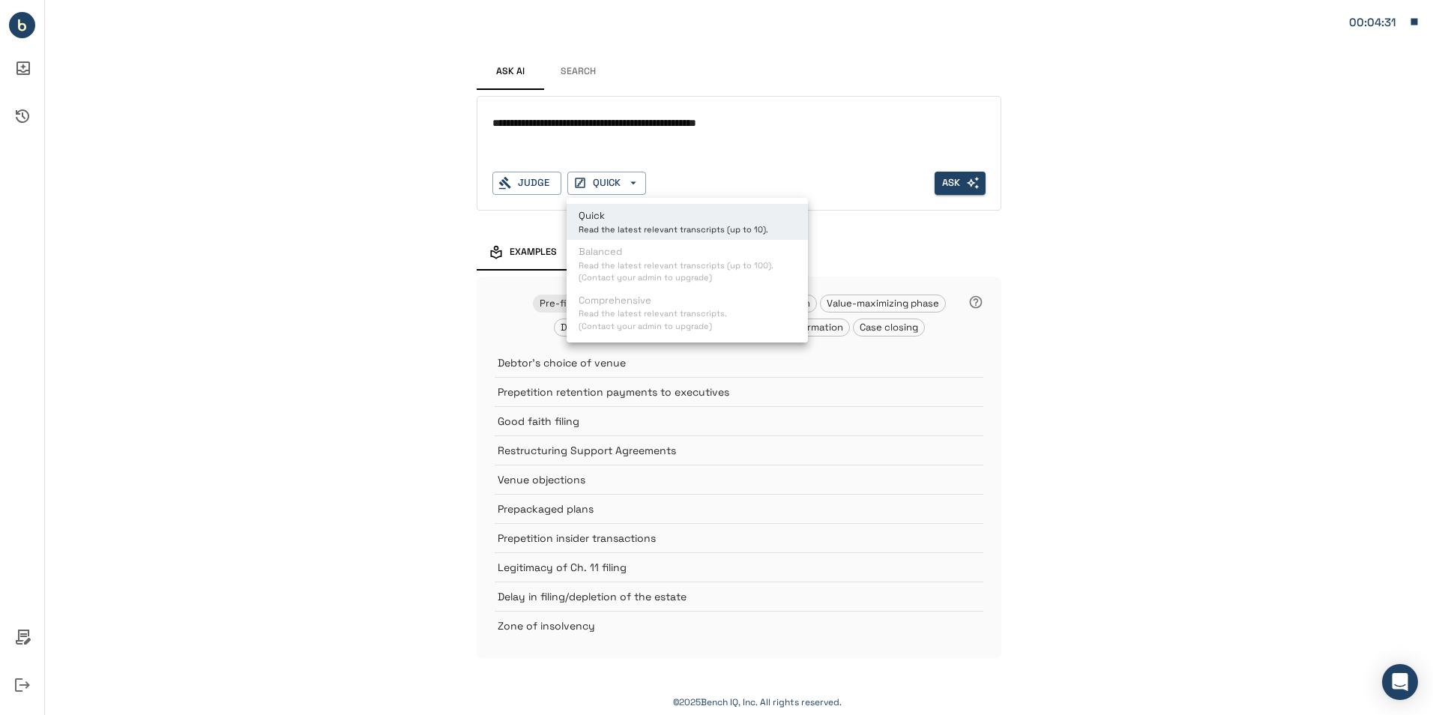
click at [998, 248] on div at bounding box center [716, 357] width 1433 height 715
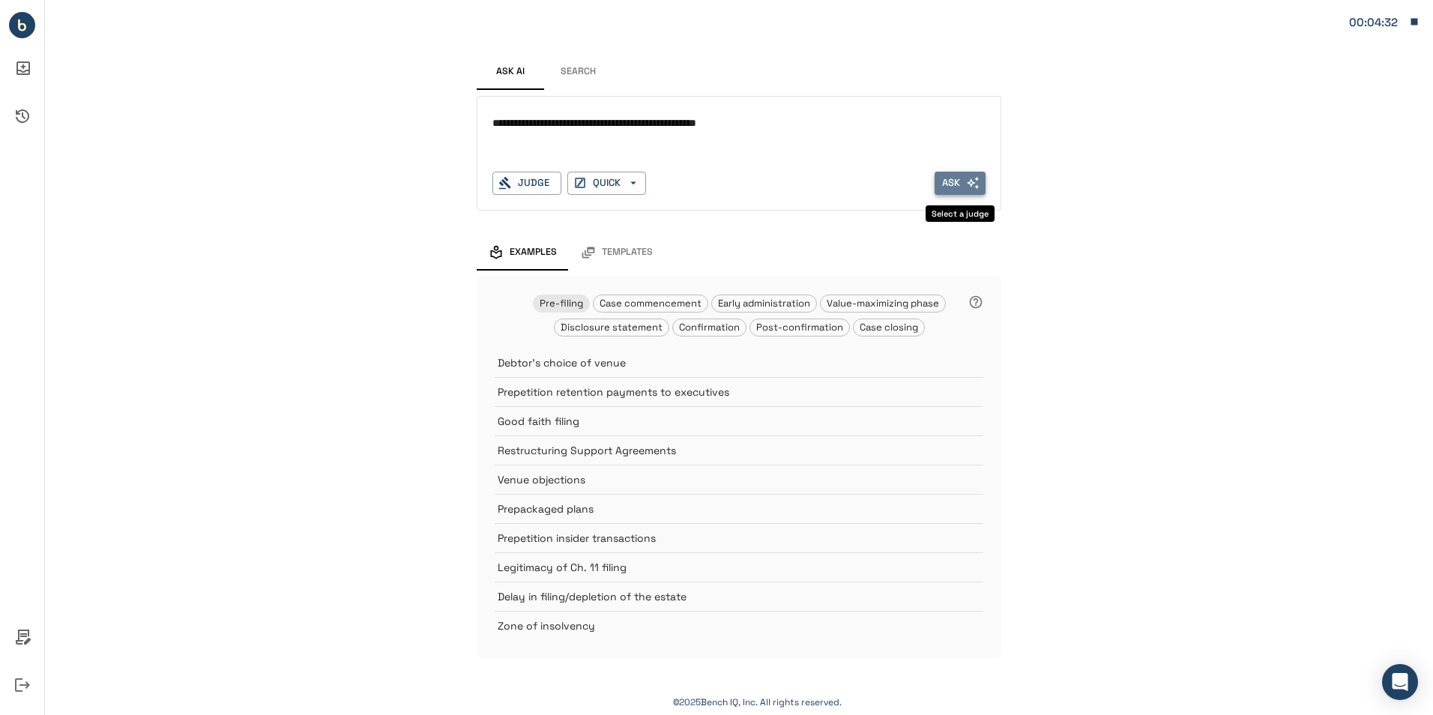
click at [964, 181] on button "Ask" at bounding box center [960, 183] width 51 height 23
drag, startPoint x: 810, startPoint y: 123, endPoint x: 211, endPoint y: 117, distance: 599.7
click at [212, 116] on div "**********" at bounding box center [739, 344] width 1388 height 688
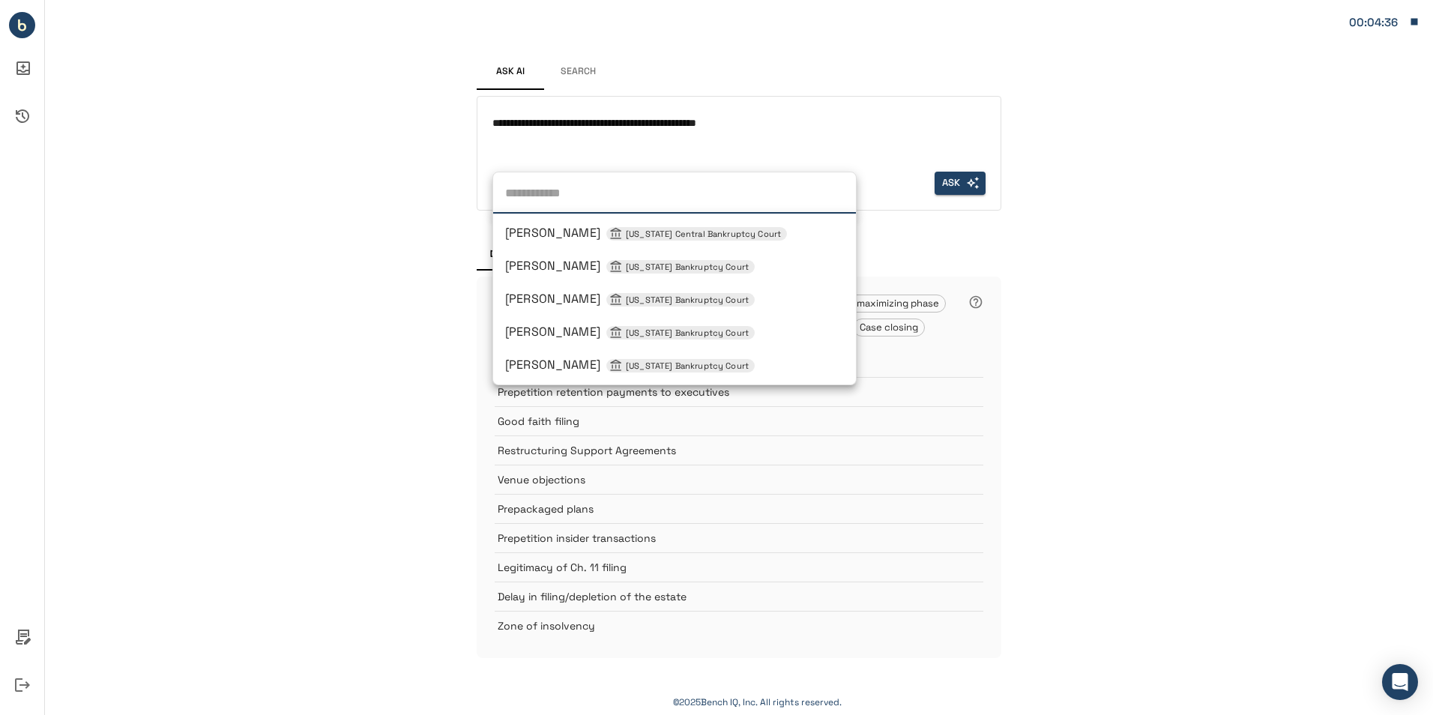
click at [520, 189] on div "Judge [PERSON_NAME] [US_STATE] Central Bankruptcy Court [PERSON_NAME] [US_STATE…" at bounding box center [527, 183] width 69 height 23
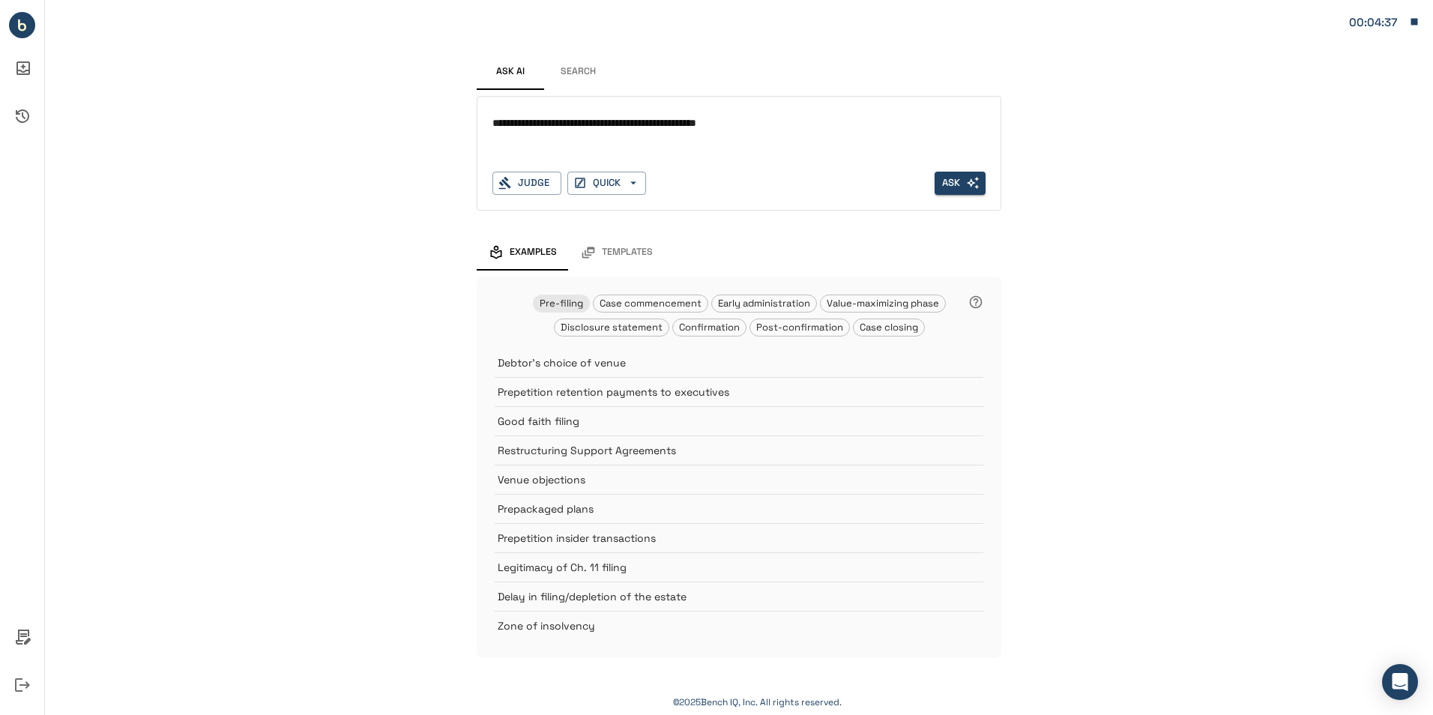
click at [593, 148] on div "**********" at bounding box center [739, 136] width 493 height 48
click at [576, 71] on button "Search" at bounding box center [577, 72] width 67 height 36
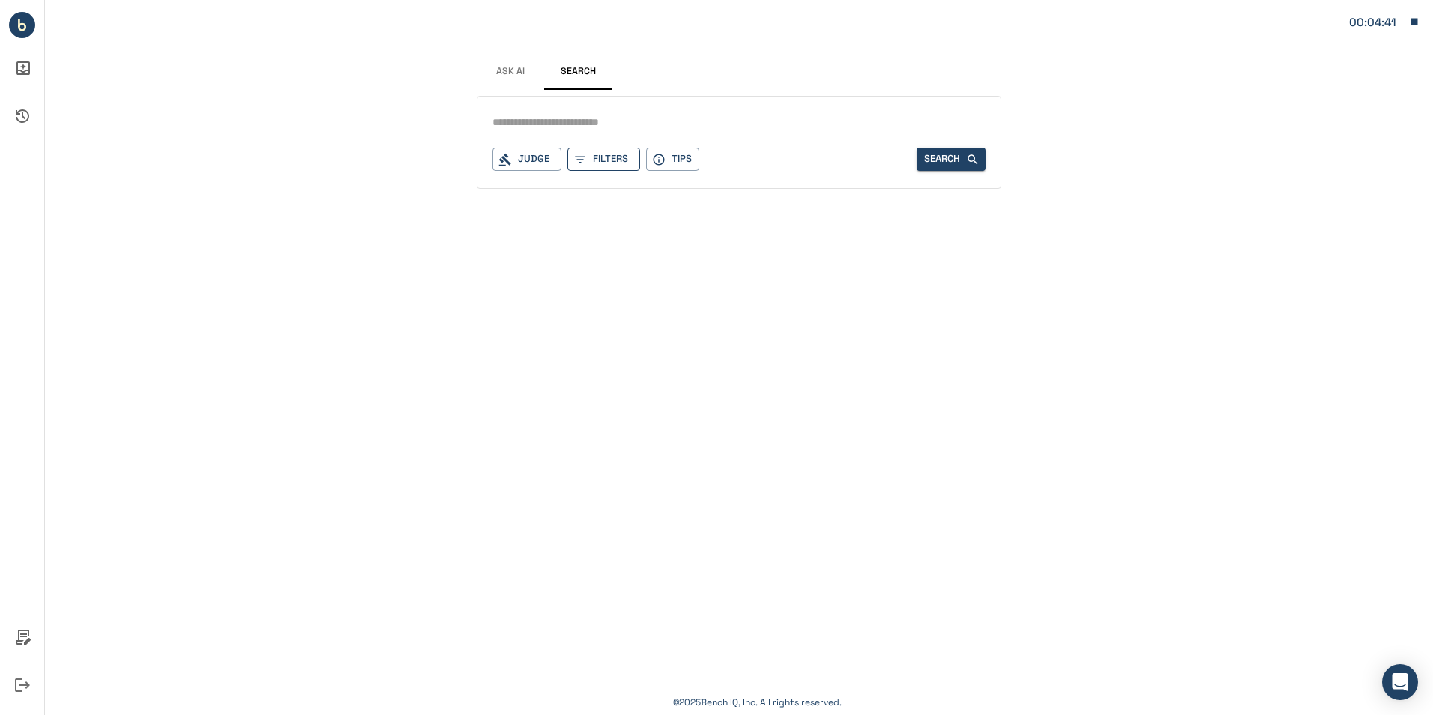
click at [600, 157] on button "Filters" at bounding box center [603, 159] width 73 height 23
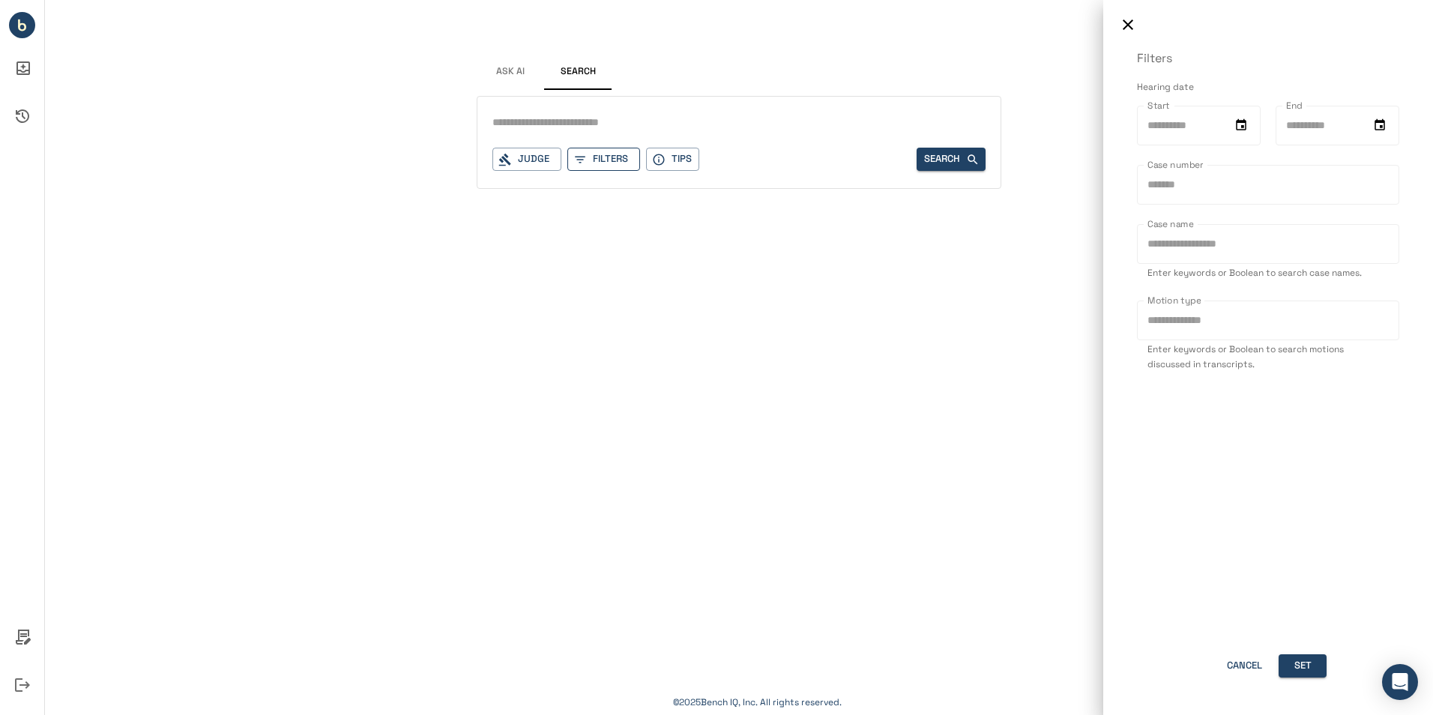
click at [600, 157] on div at bounding box center [716, 357] width 1433 height 715
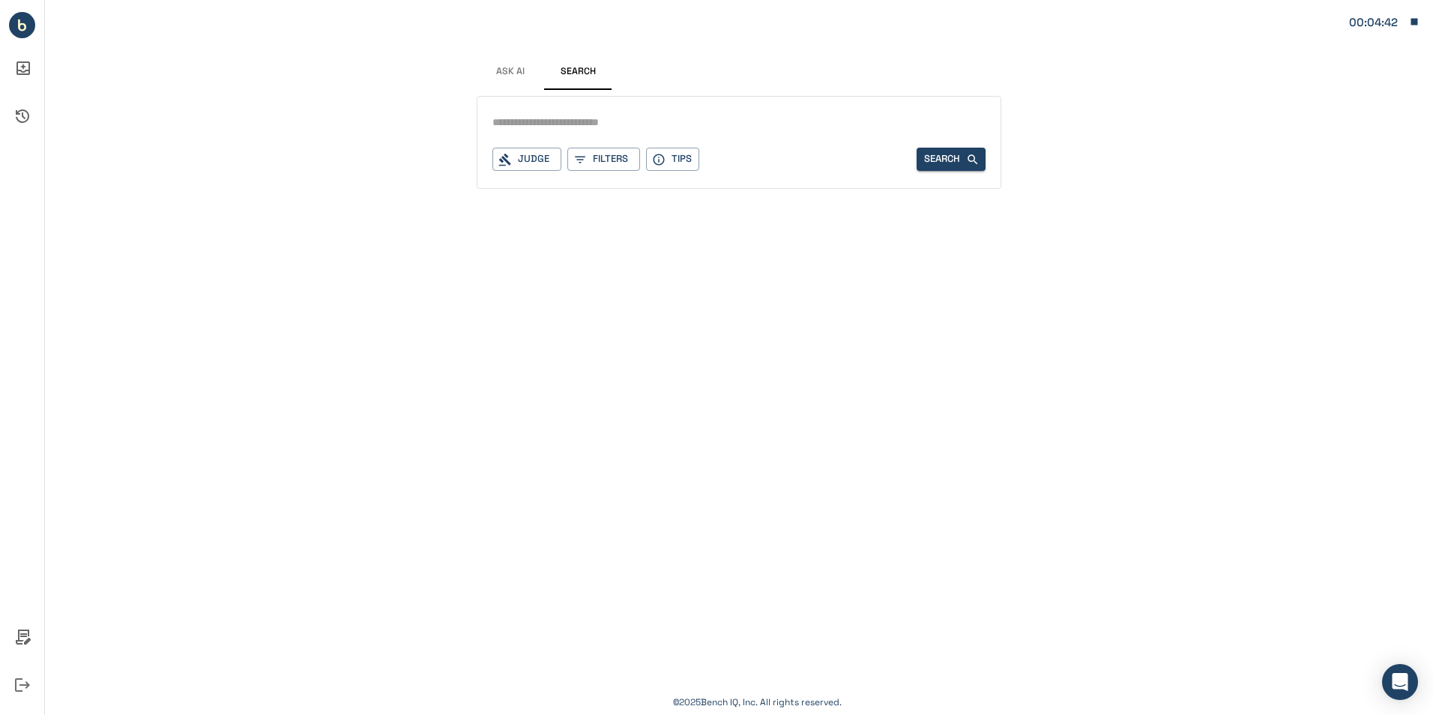
click at [618, 130] on input "text" at bounding box center [739, 123] width 493 height 22
click at [681, 158] on button "Tips" at bounding box center [672, 159] width 53 height 23
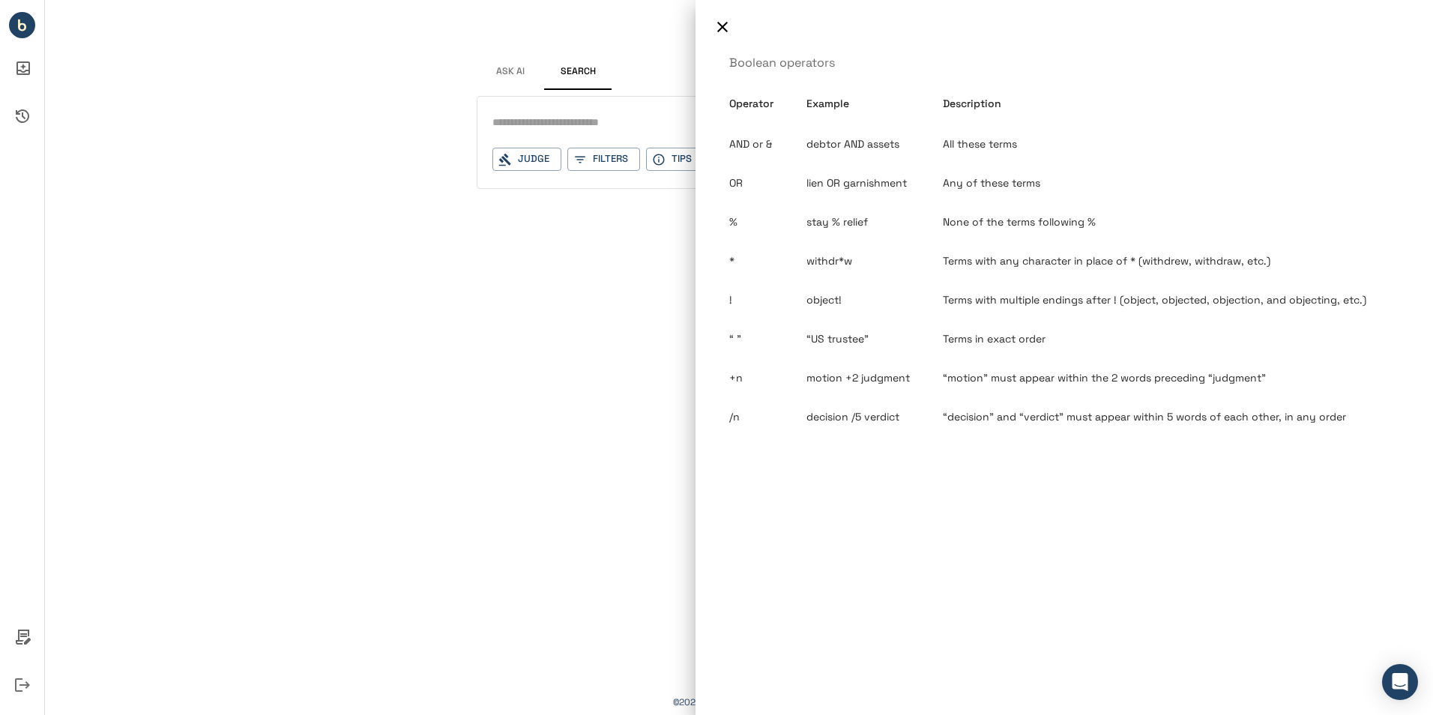
click at [627, 122] on div at bounding box center [716, 357] width 1433 height 715
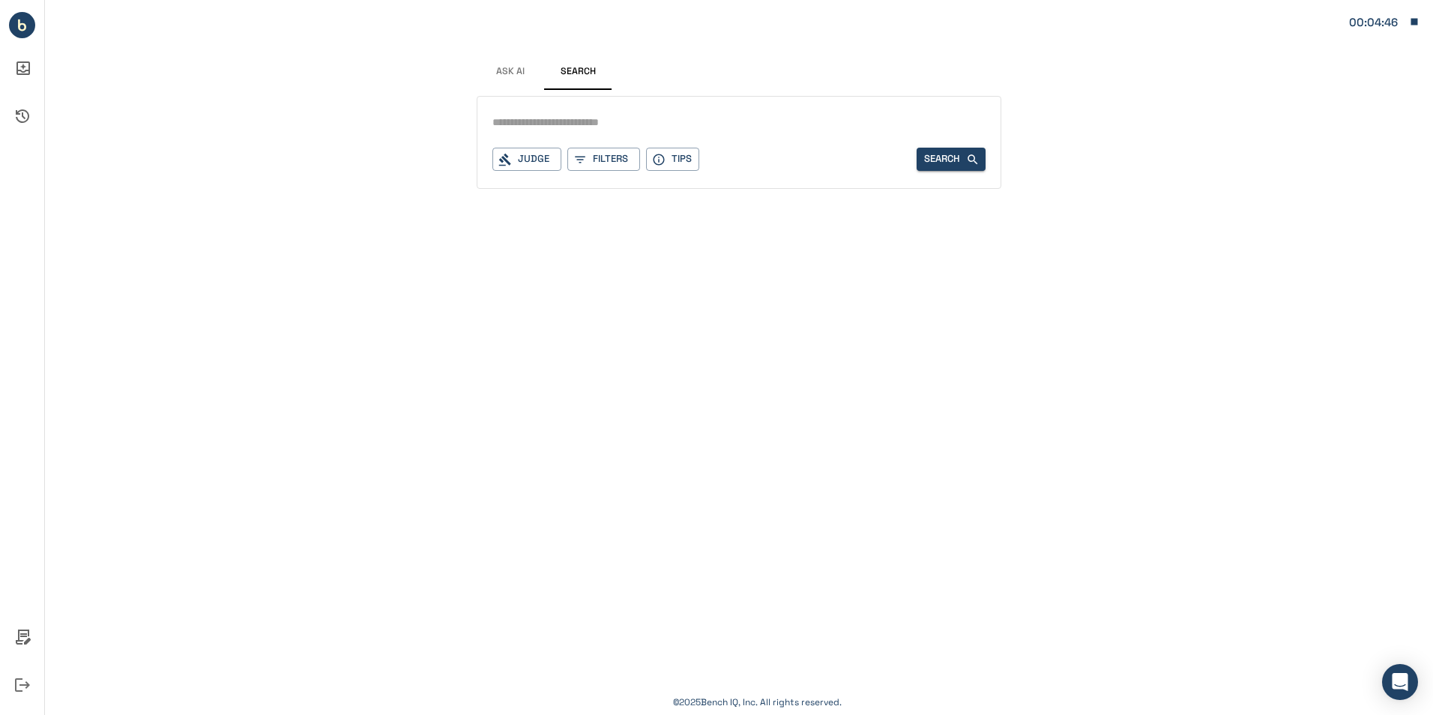
click at [646, 148] on button "Tips" at bounding box center [672, 159] width 53 height 23
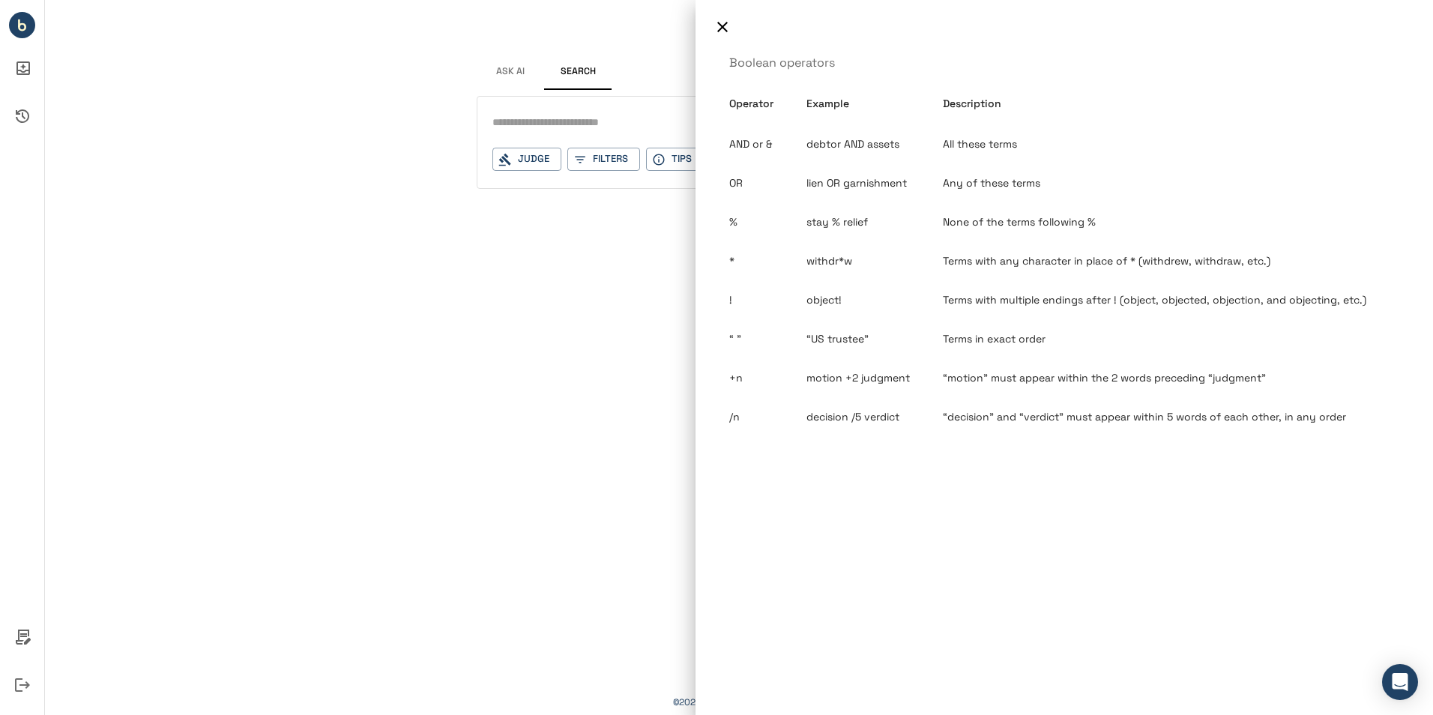
click at [603, 121] on div at bounding box center [716, 357] width 1433 height 715
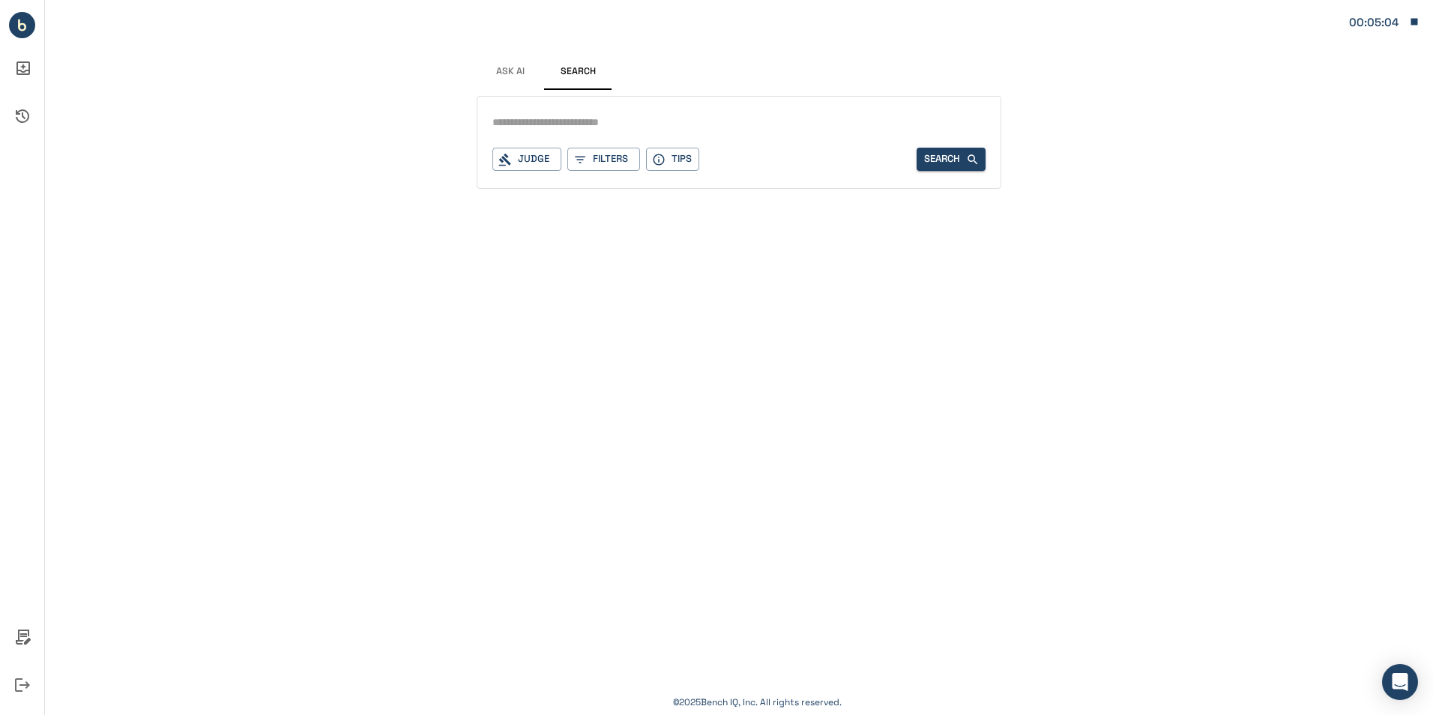
click at [609, 121] on input "text" at bounding box center [739, 123] width 493 height 22
click at [611, 124] on input "**********" at bounding box center [739, 123] width 493 height 22
type input "**********"
click at [935, 162] on button "Search" at bounding box center [951, 159] width 69 height 23
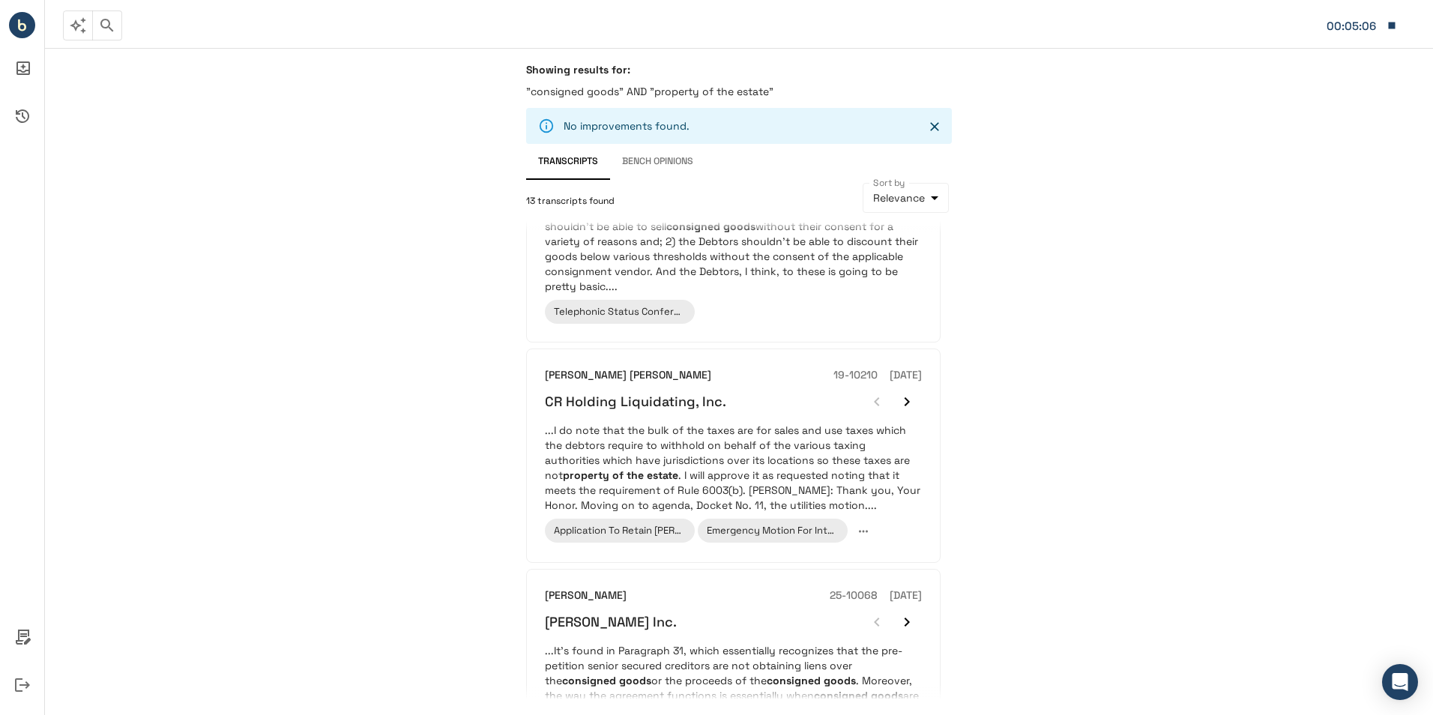
scroll to position [1791, 0]
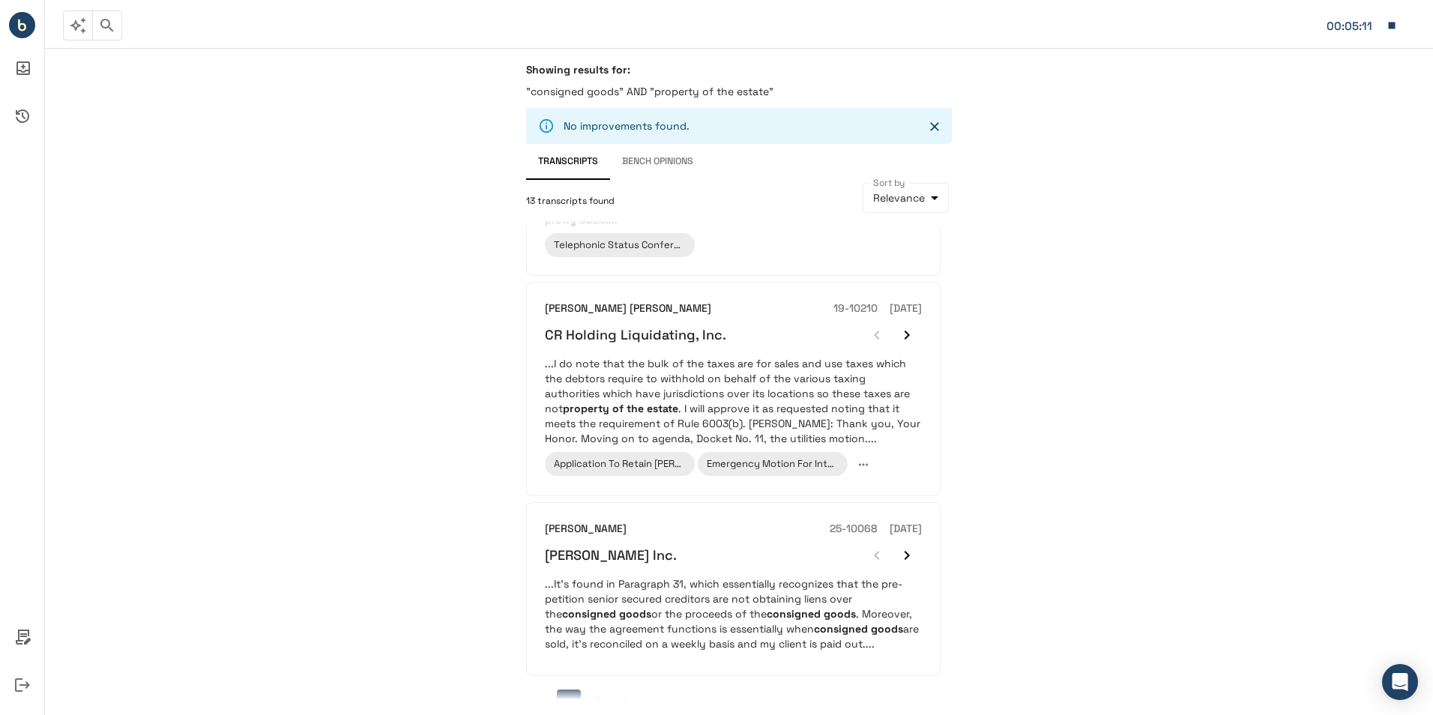
click at [602, 690] on button "2" at bounding box center [597, 702] width 24 height 24
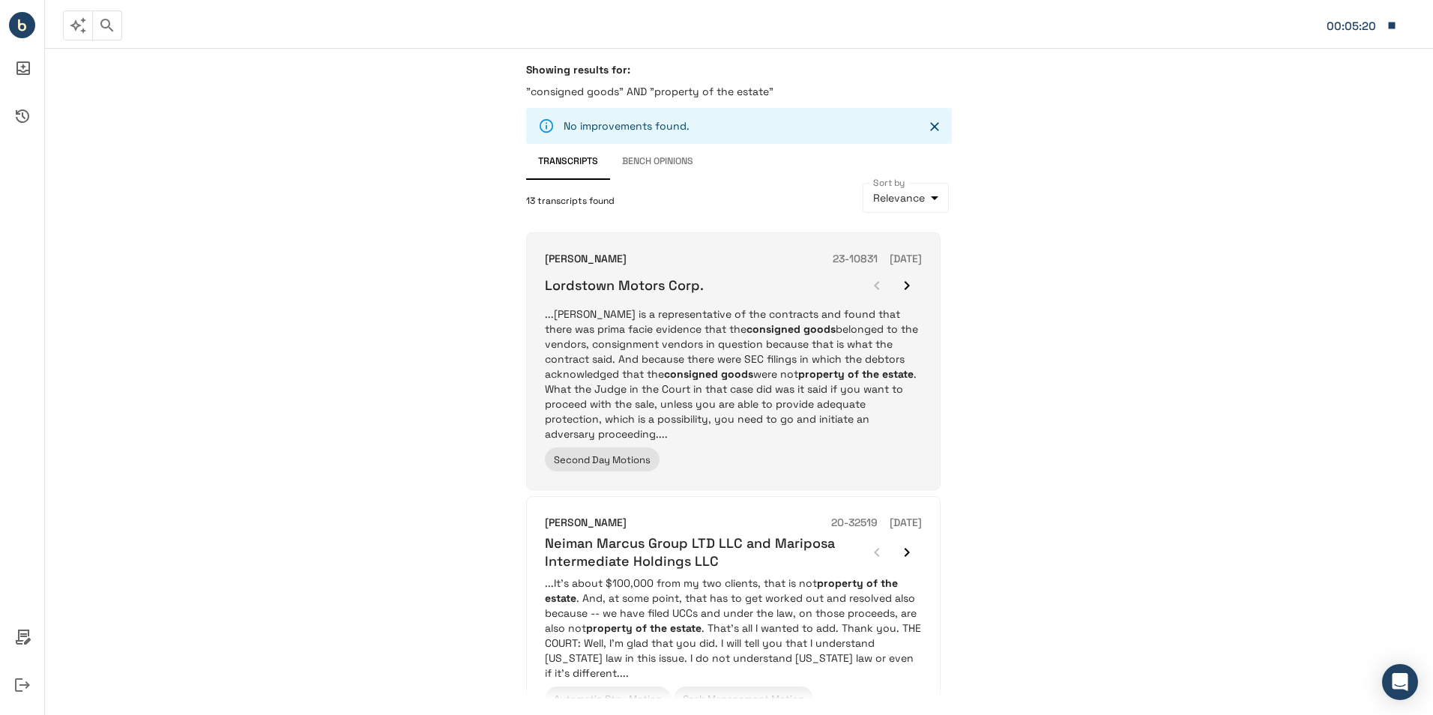
click at [754, 389] on p "...[PERSON_NAME] is a representative of the contracts and found that there was …" at bounding box center [733, 374] width 377 height 135
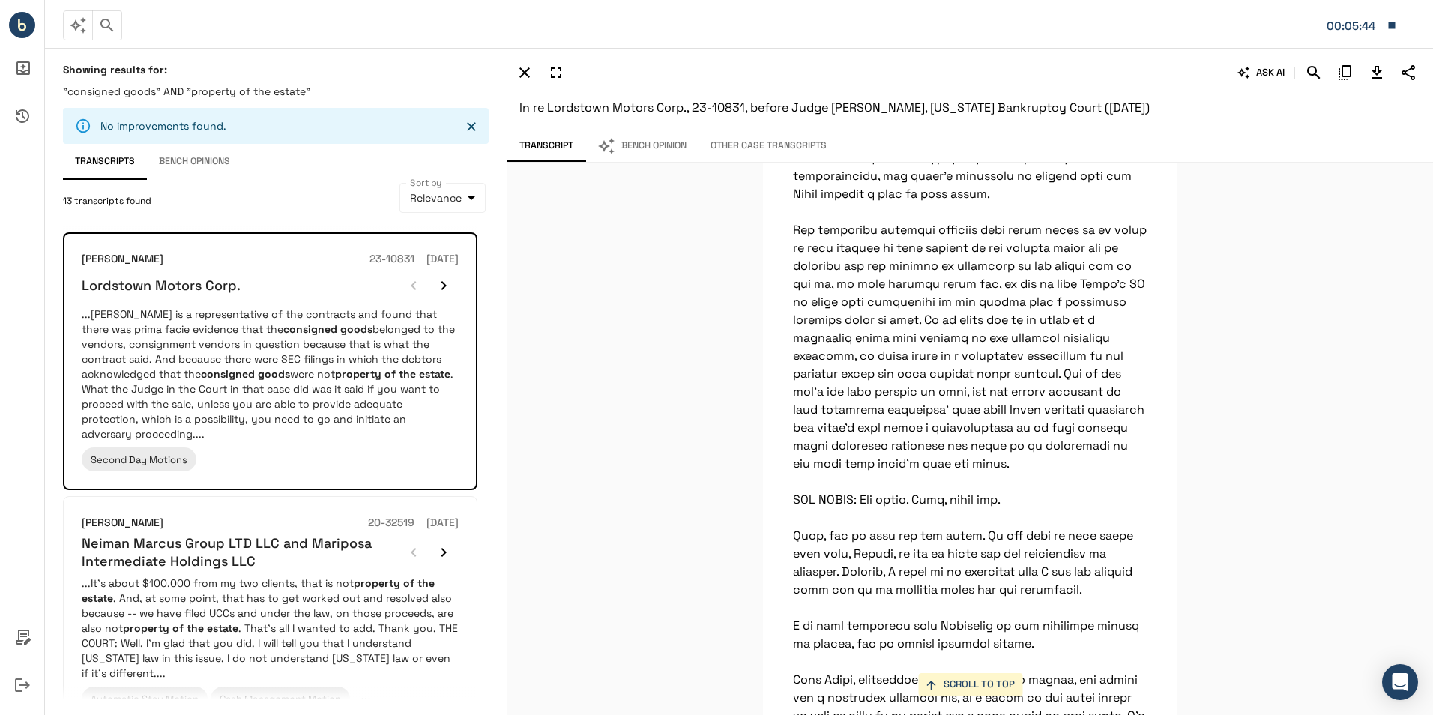
scroll to position [51714, 0]
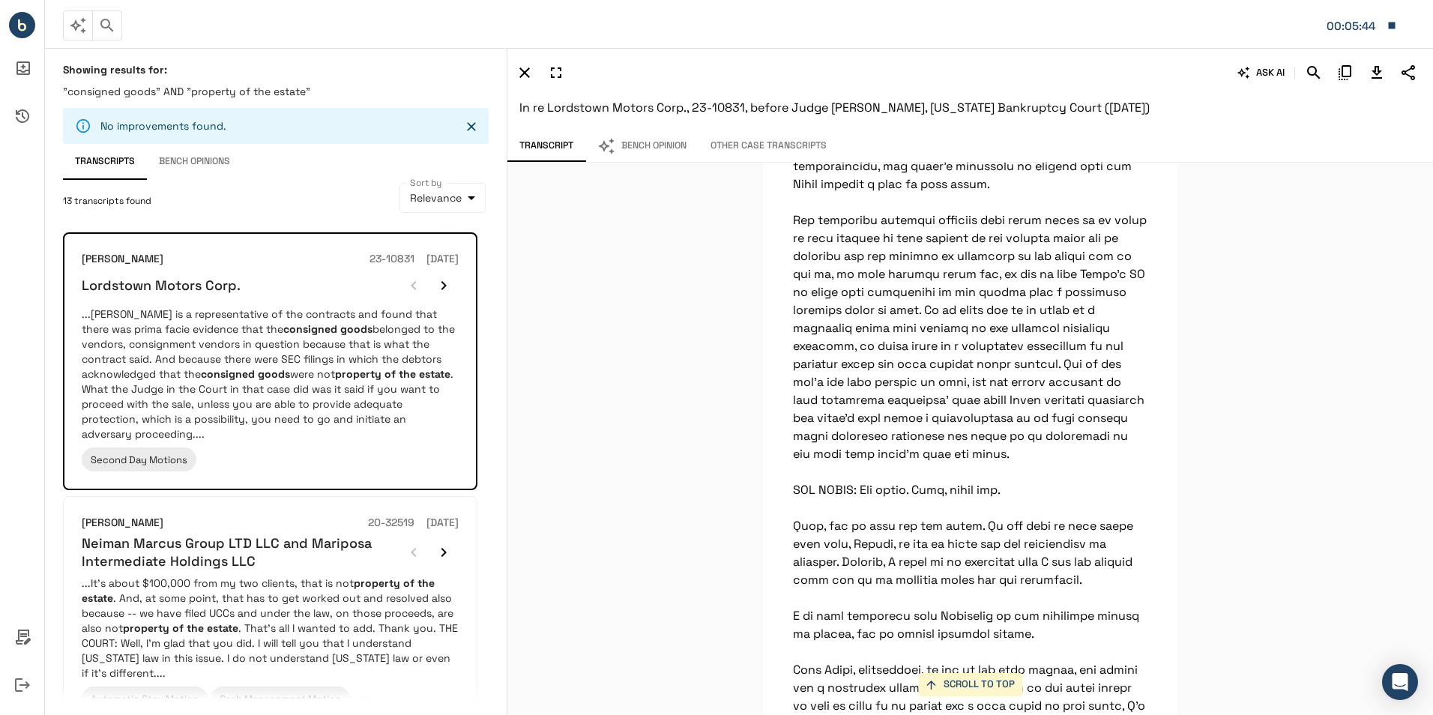
click at [1339, 374] on div "SCROLL TO TOP Property of the estate includes all legal and equitable interest …" at bounding box center [971, 439] width 926 height 552
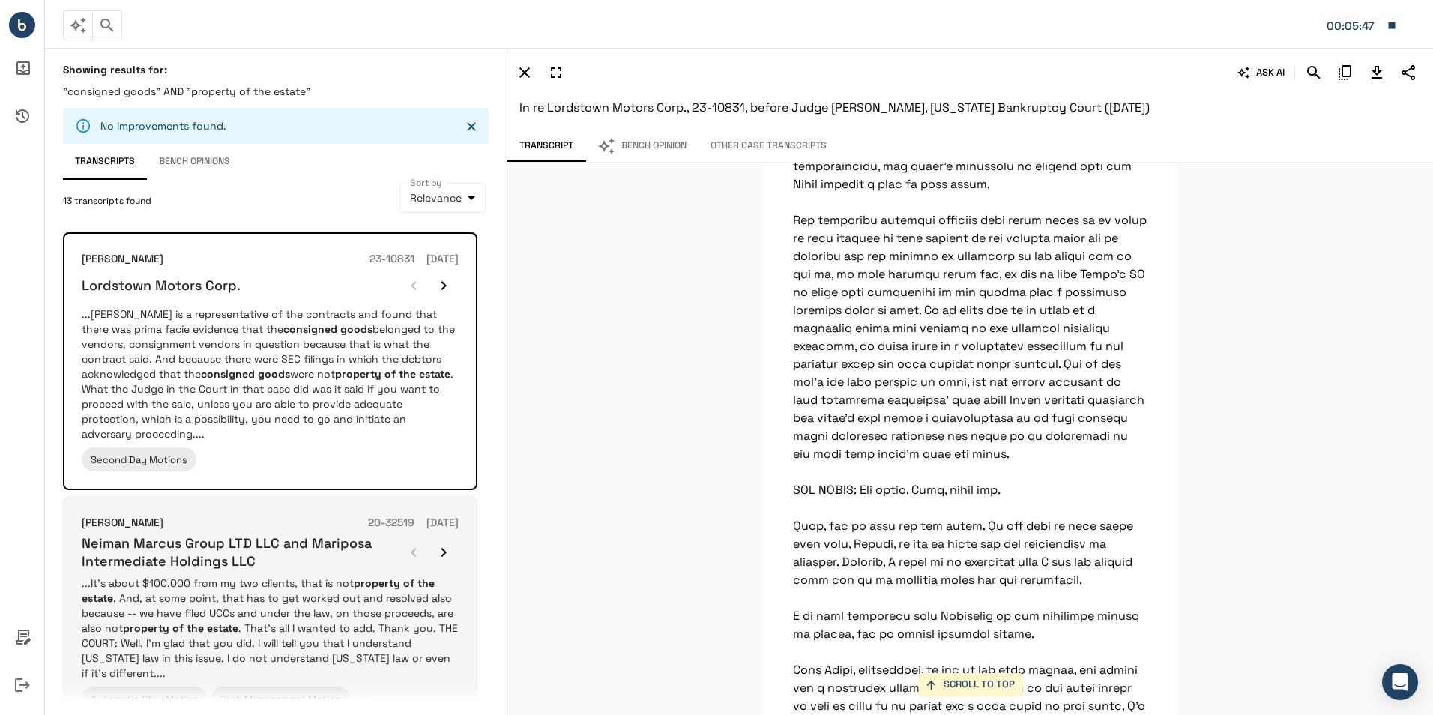
click at [207, 599] on p "...It’s about $100,000 from my two clients, that is not property of the estate …" at bounding box center [270, 628] width 377 height 105
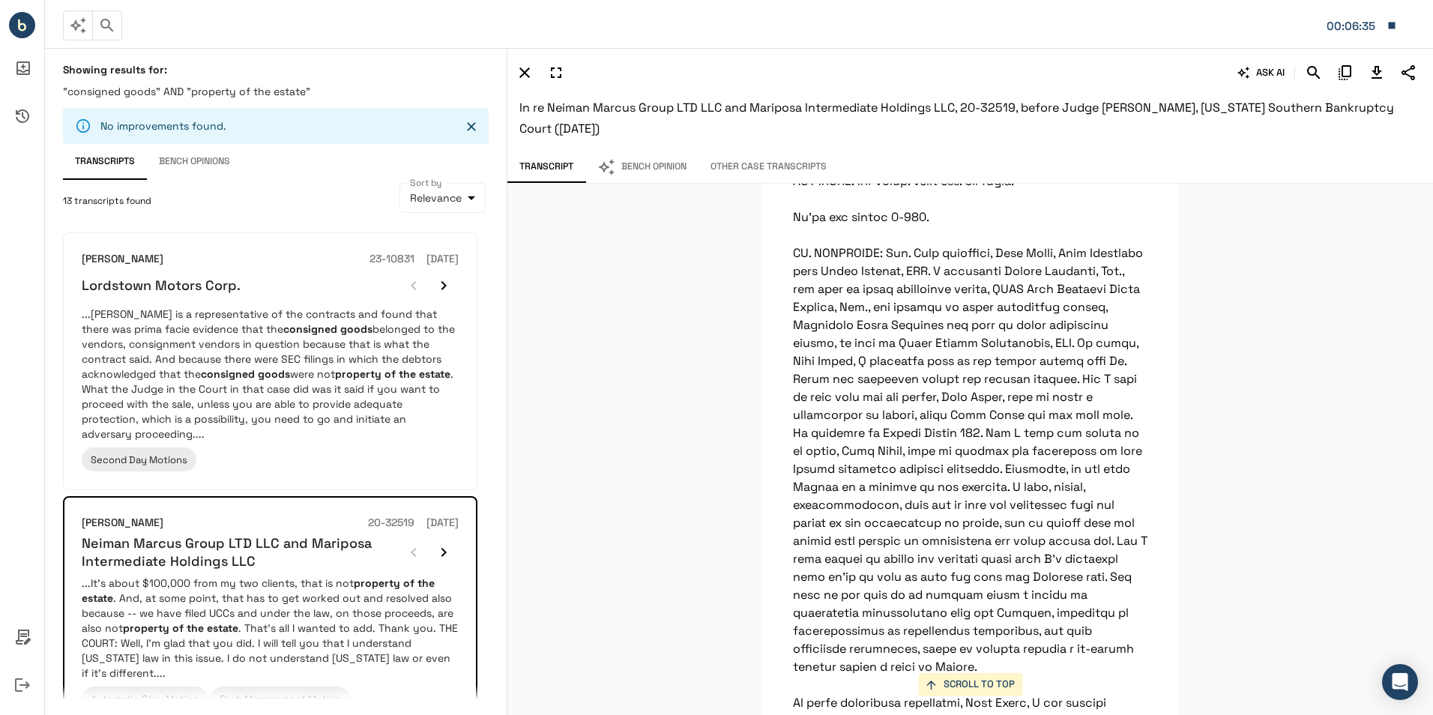
scroll to position [61641, 0]
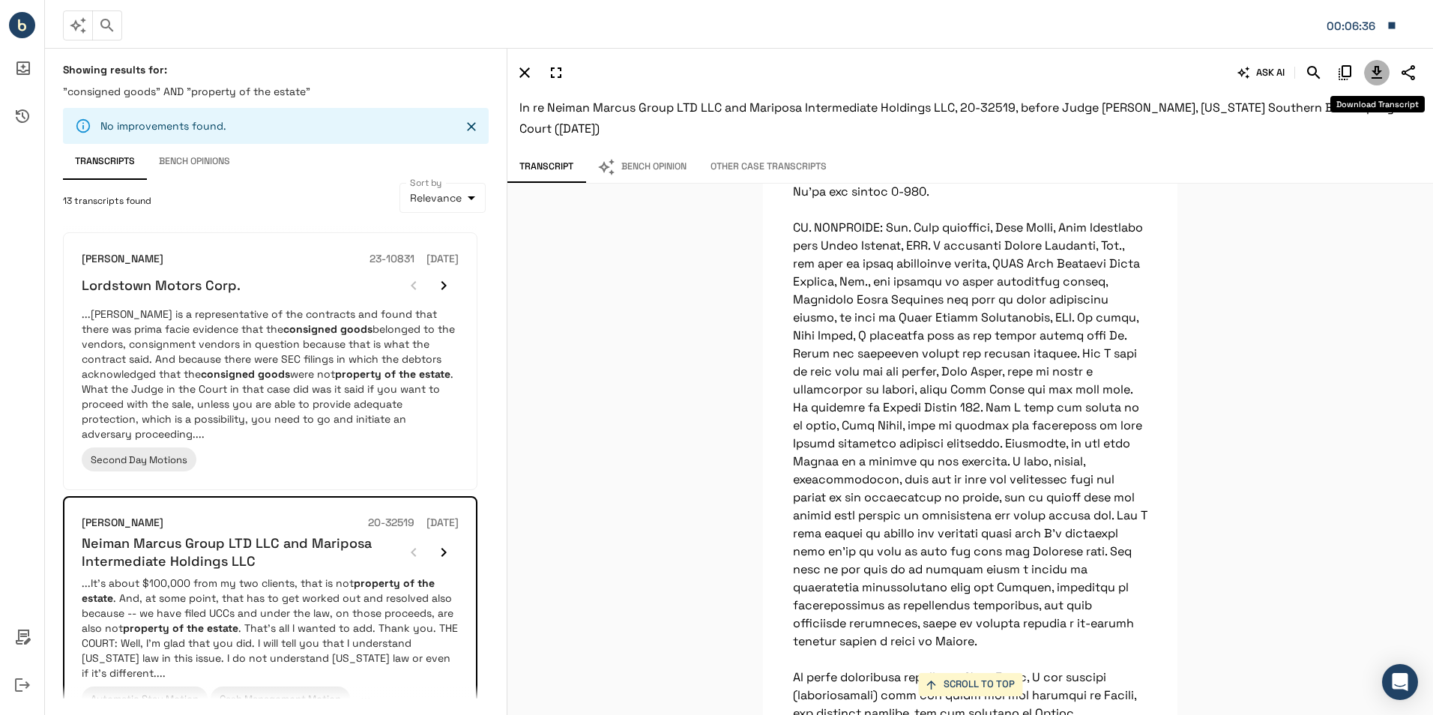
click at [1374, 66] on icon "Download Transcript" at bounding box center [1377, 73] width 18 height 18
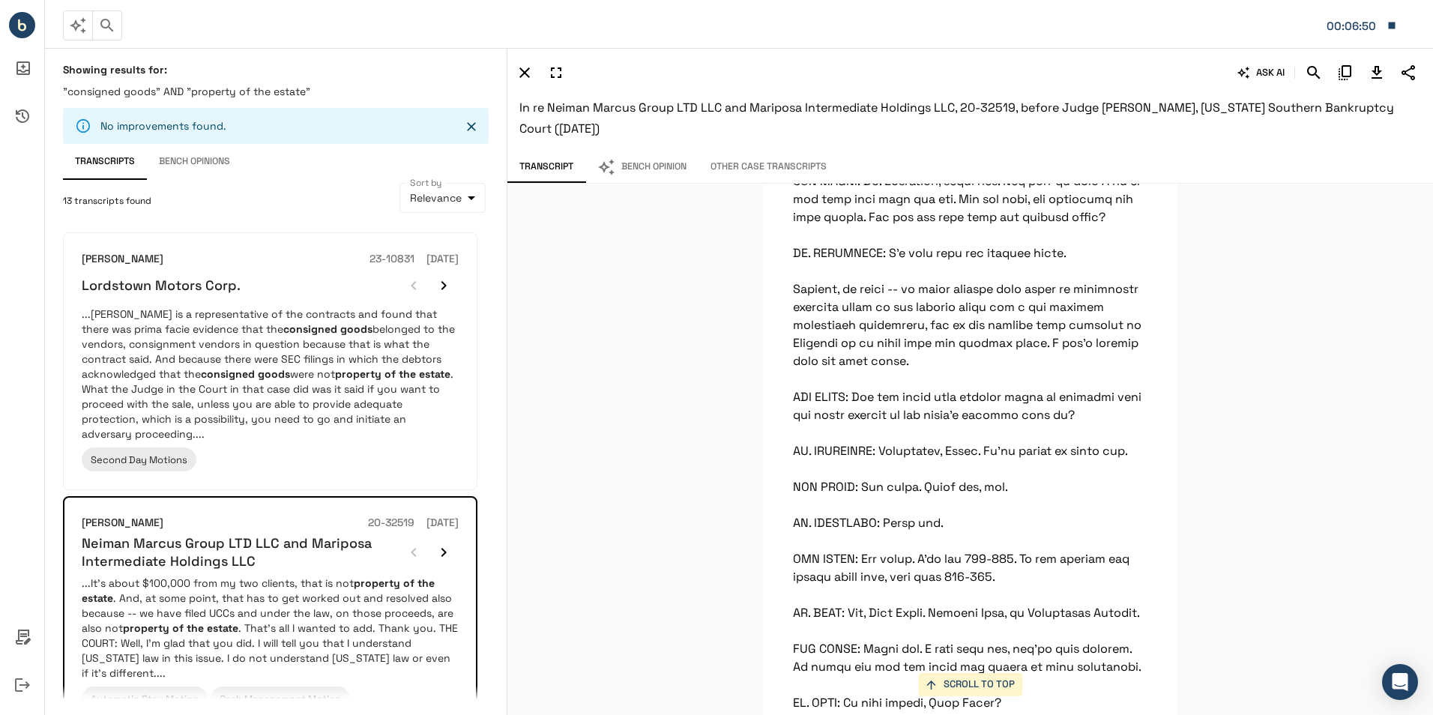
scroll to position [62390, 0]
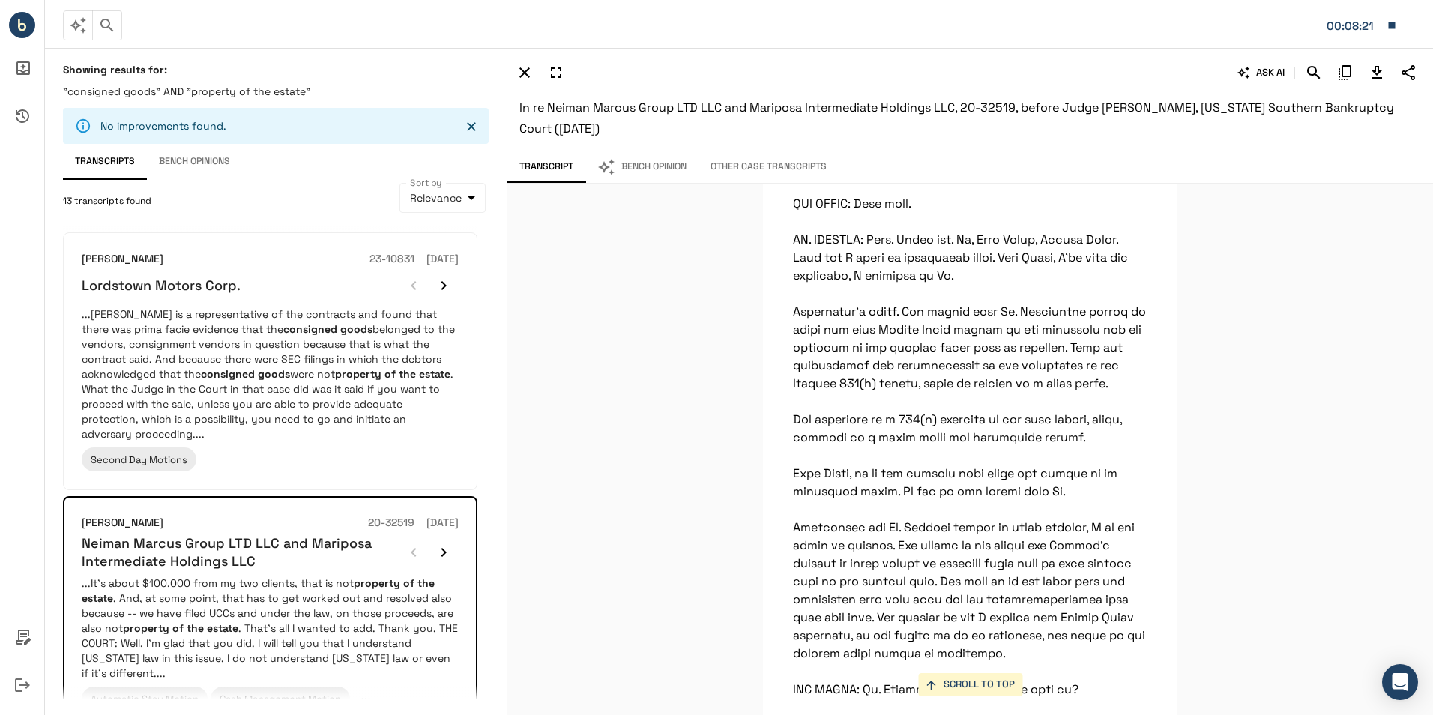
scroll to position [65320, 0]
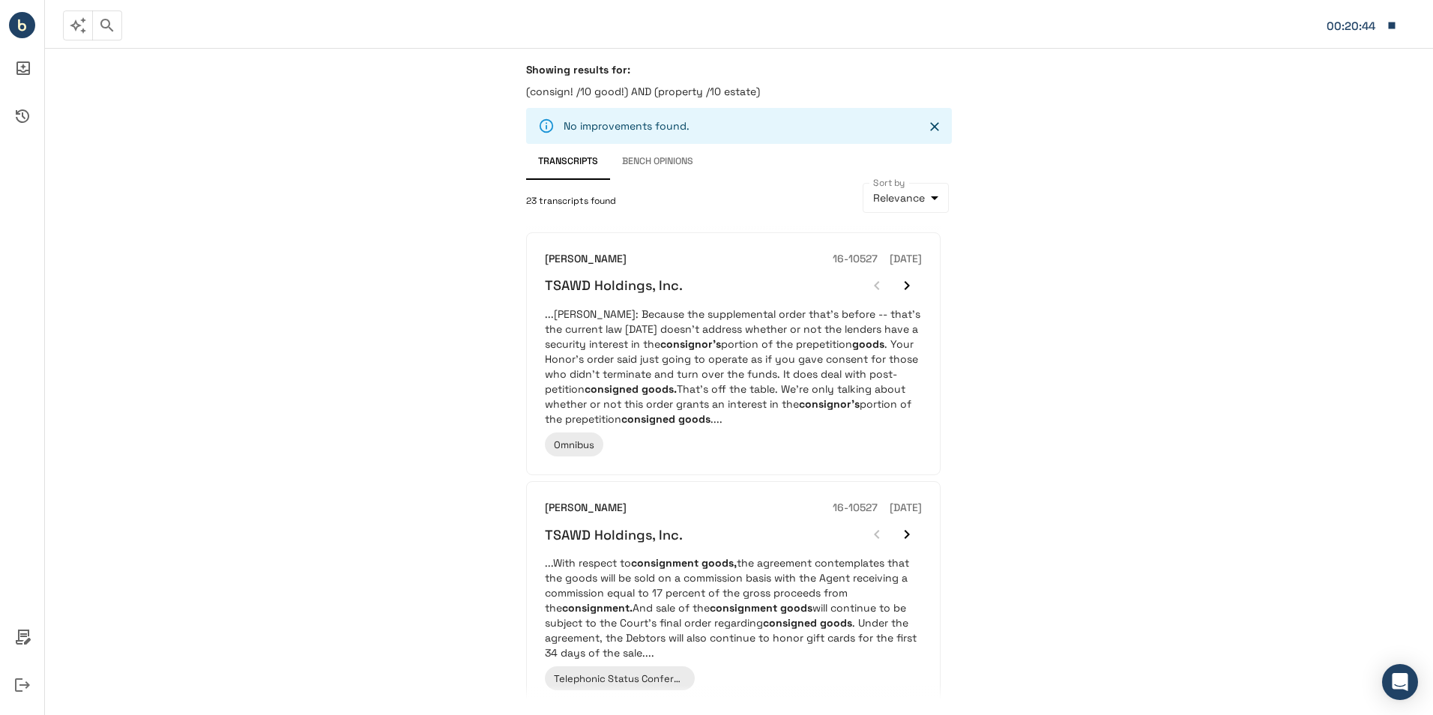
click at [1205, 313] on div "Showing results for: (consign! /10 good!) AND (property /10 estate) No improvem…" at bounding box center [739, 381] width 1388 height 667
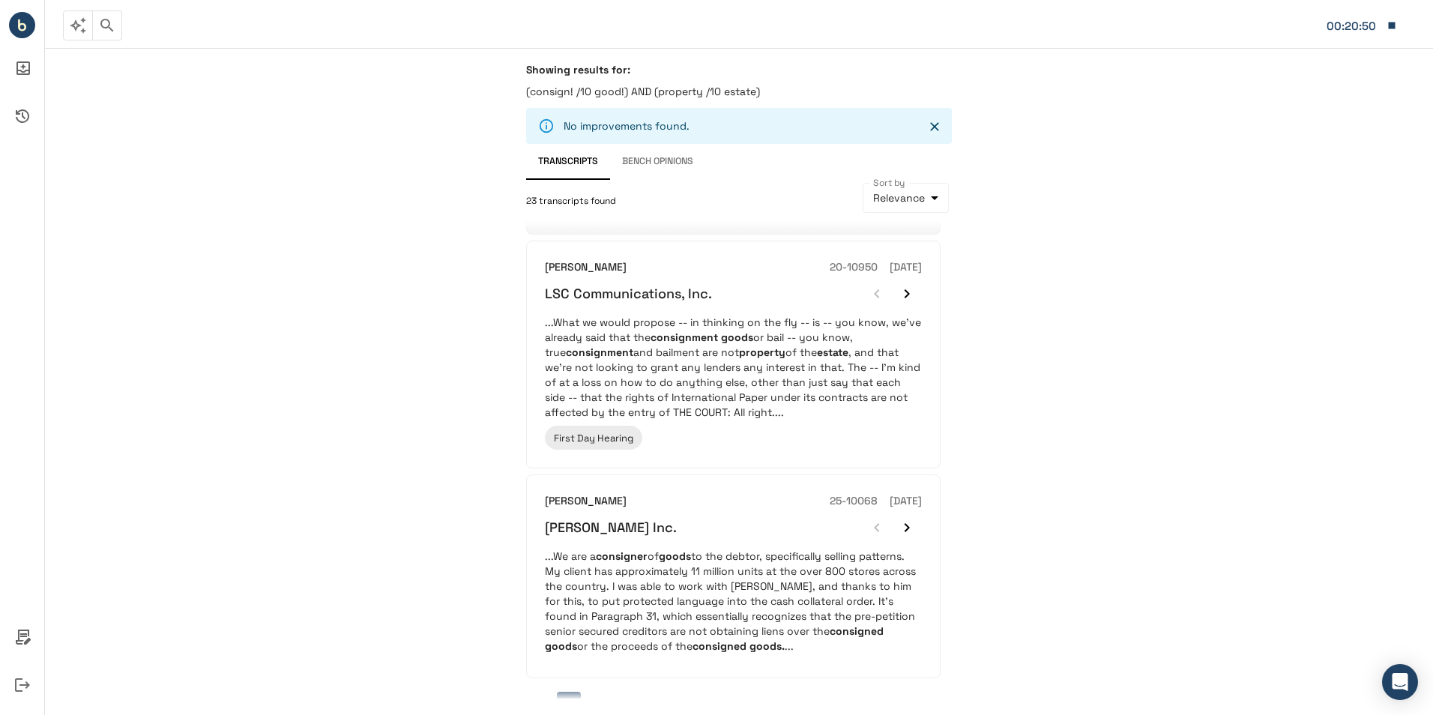
scroll to position [1954, 0]
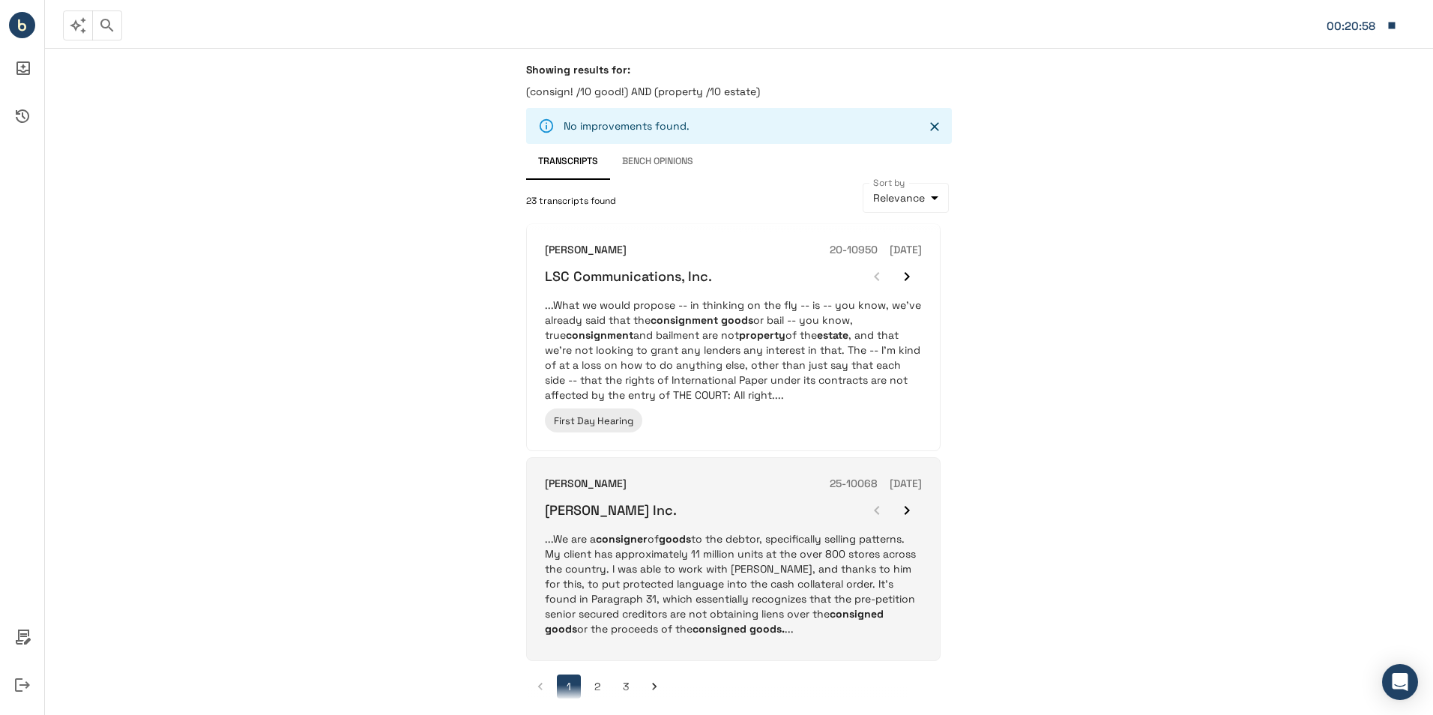
drag, startPoint x: 791, startPoint y: 557, endPoint x: 1192, endPoint y: 458, distance: 413.1
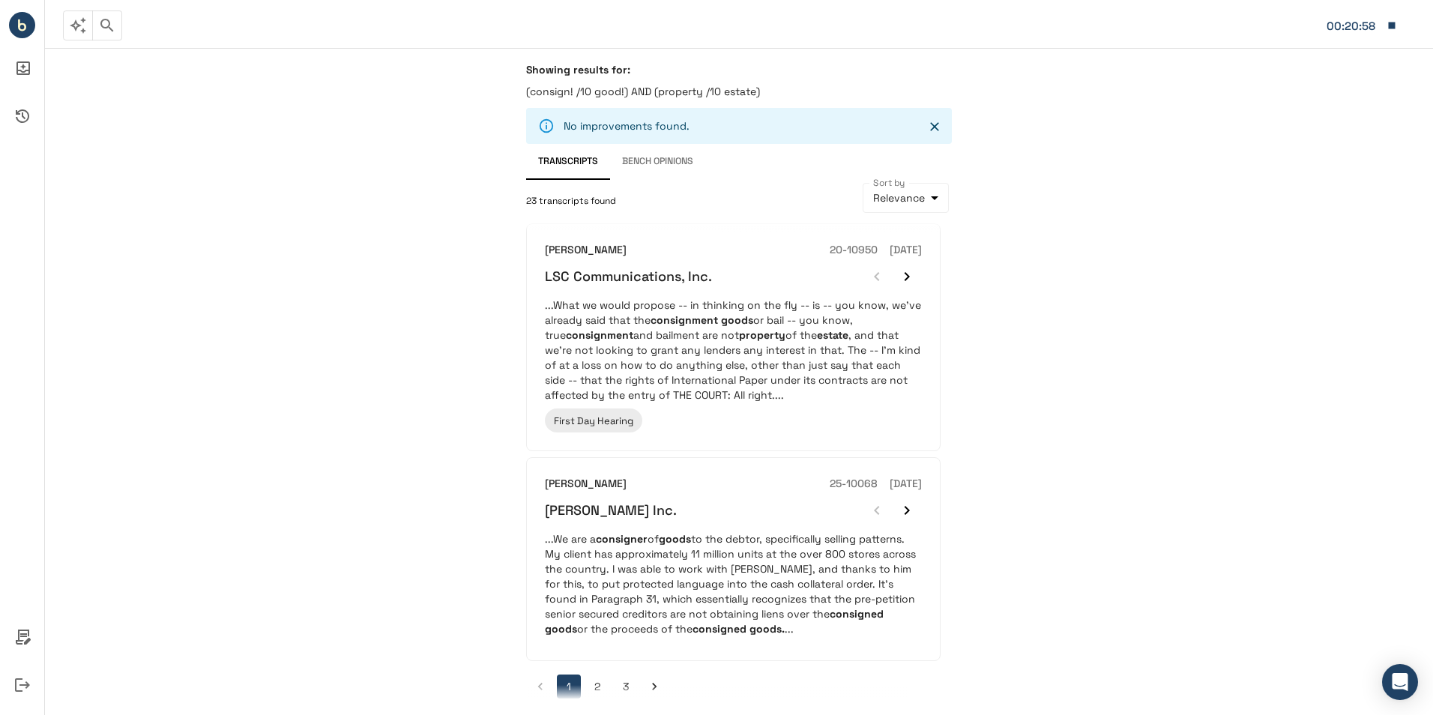
click at [1214, 452] on div "Showing results for: (consign! /10 good!) AND (property /10 estate) No improvem…" at bounding box center [739, 381] width 1388 height 667
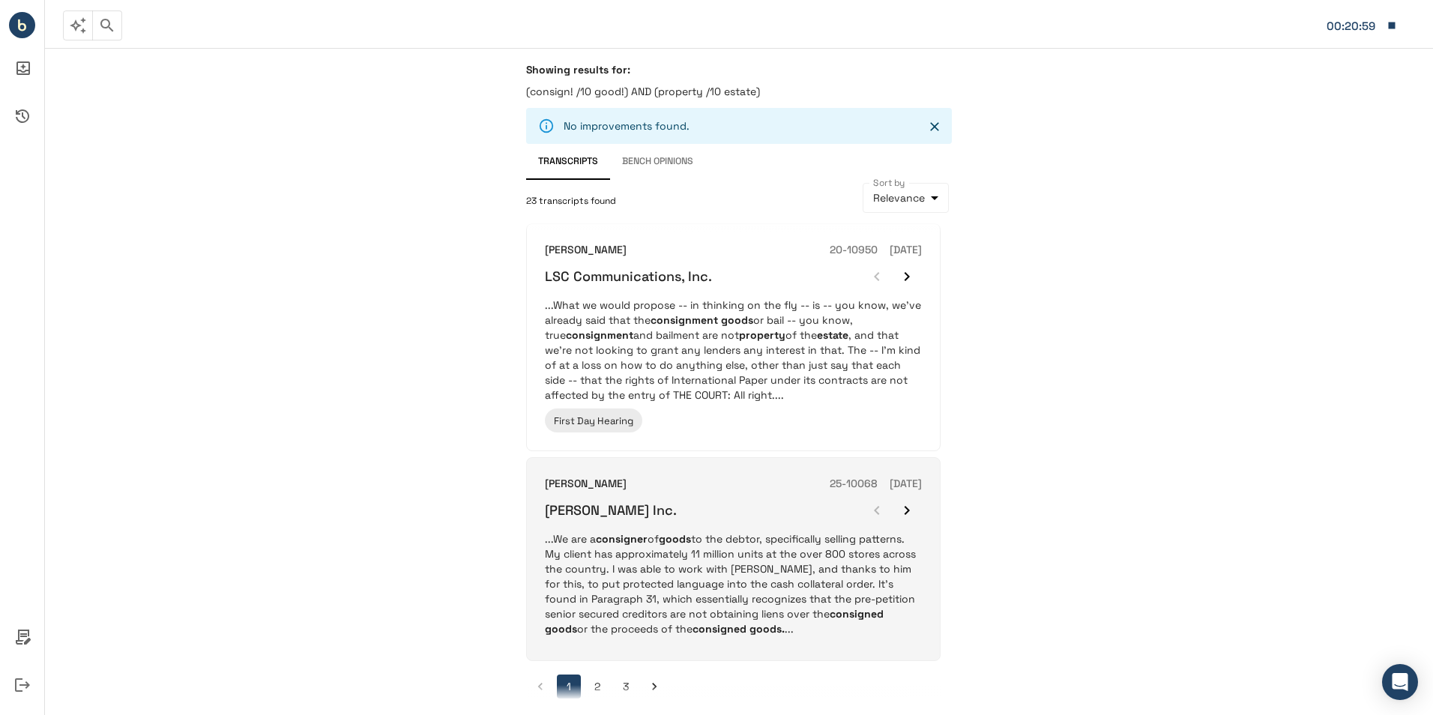
click at [807, 558] on p "...We are a consigner of goods to the debtor, specifically selling patterns. My…" at bounding box center [733, 583] width 377 height 105
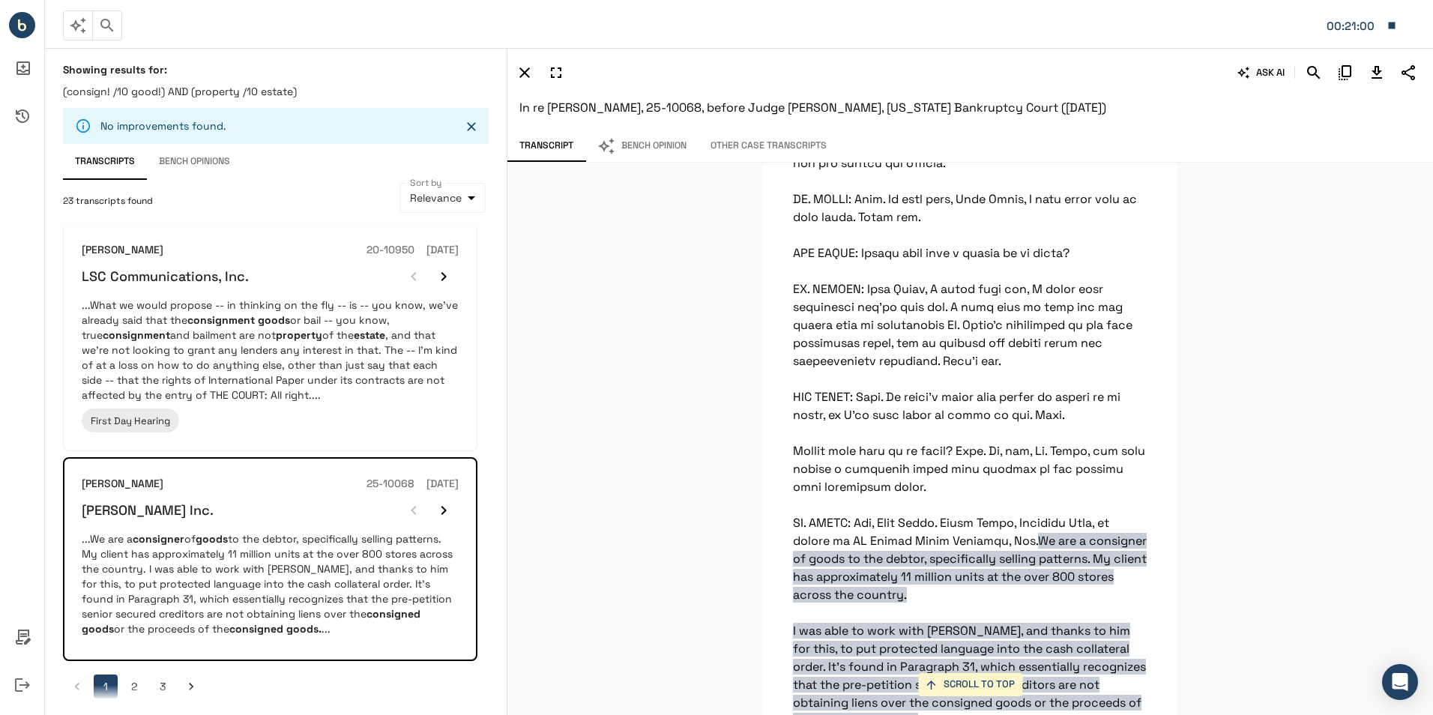
scroll to position [37444, 0]
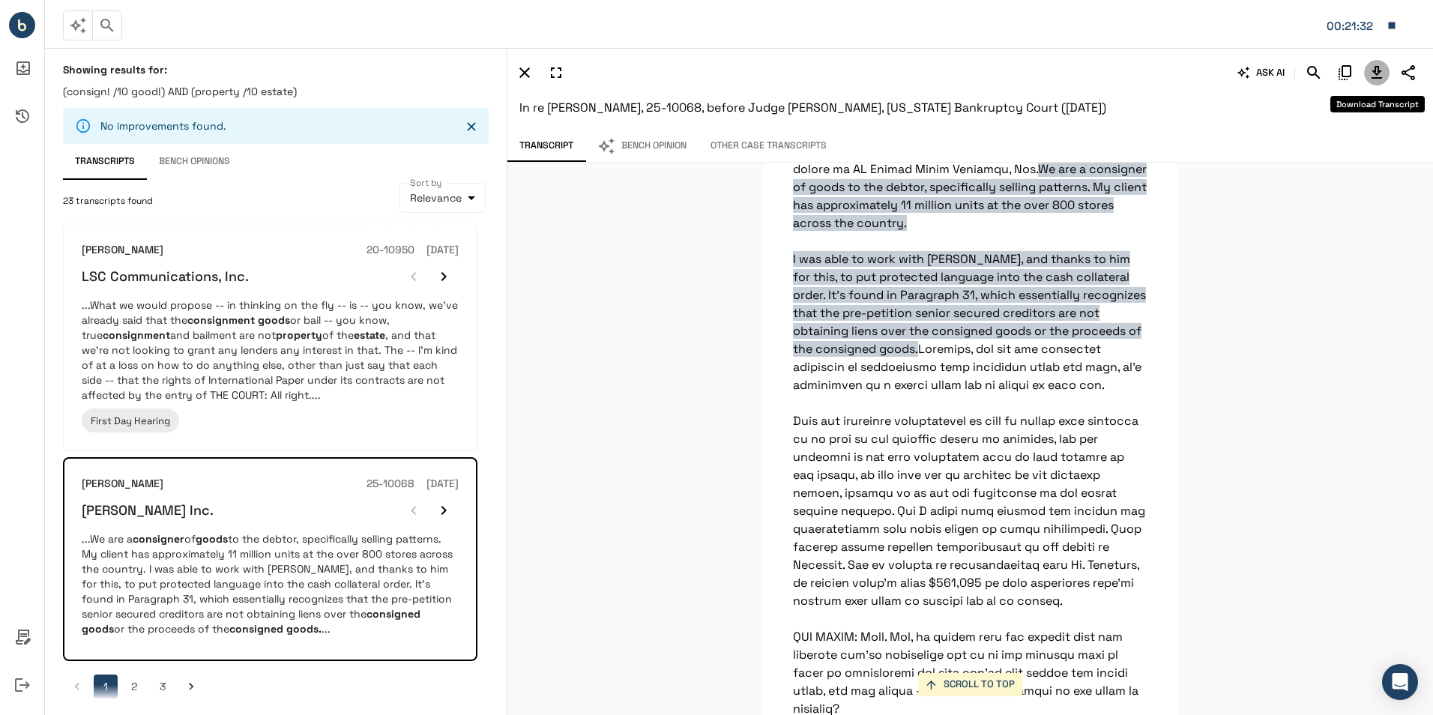
click at [1382, 70] on icon "Download Transcript" at bounding box center [1377, 72] width 10 height 13
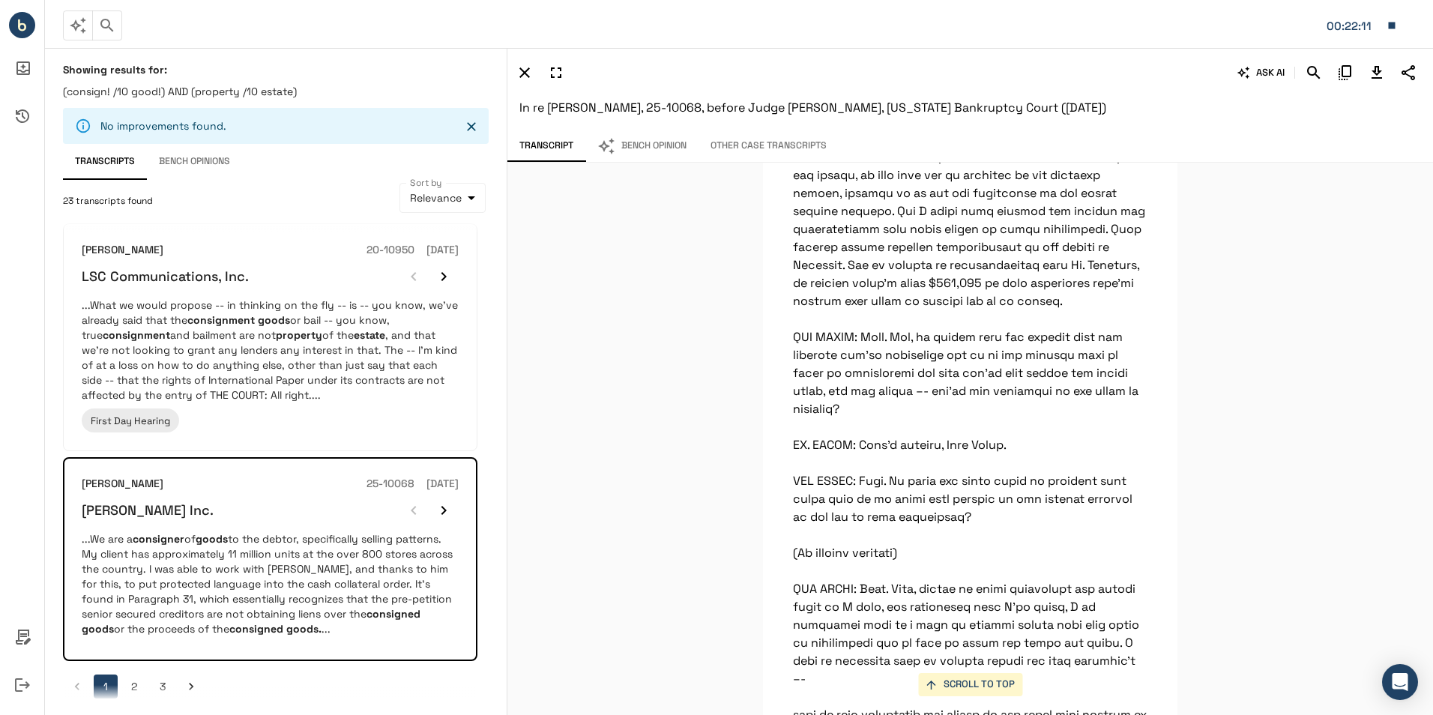
scroll to position [37819, 0]
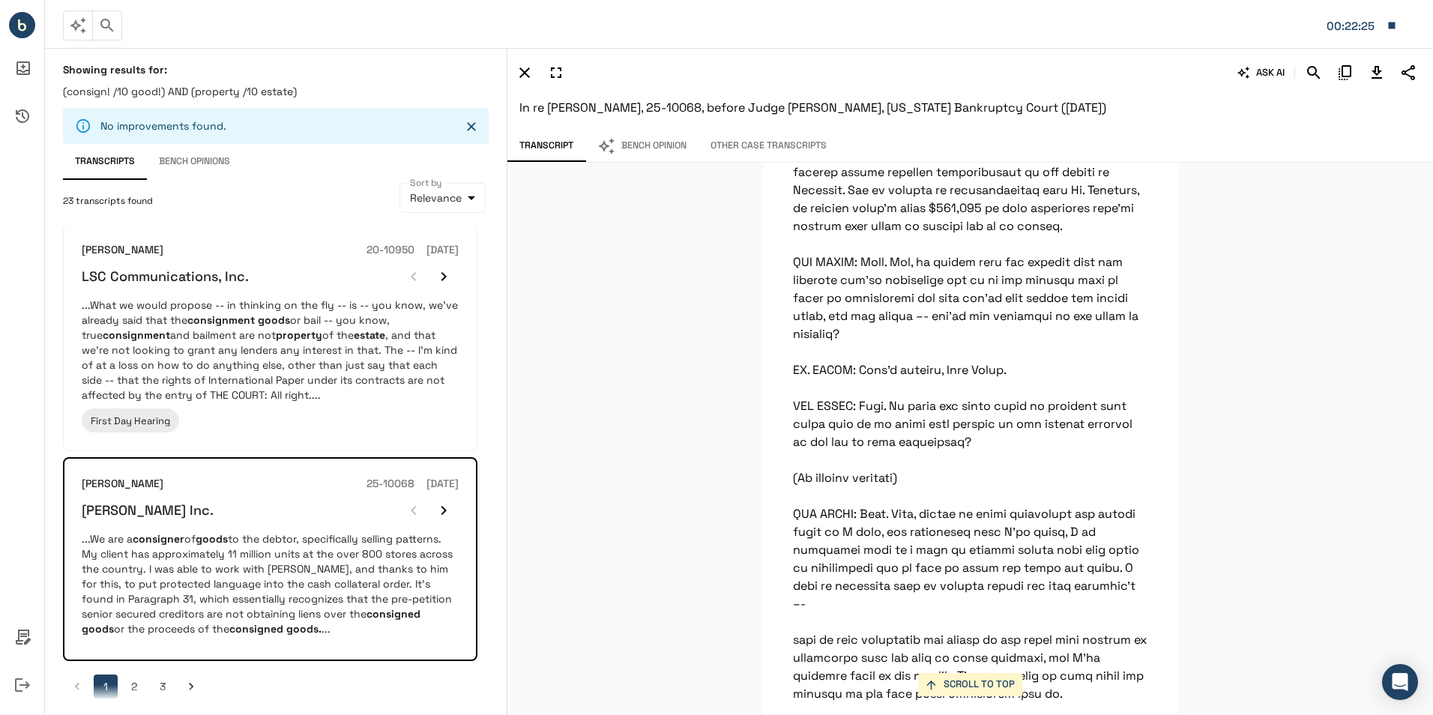
click at [600, 440] on div "SCROLL TO TOP And we also operate stores within certain Joann store locations a…" at bounding box center [971, 439] width 926 height 552
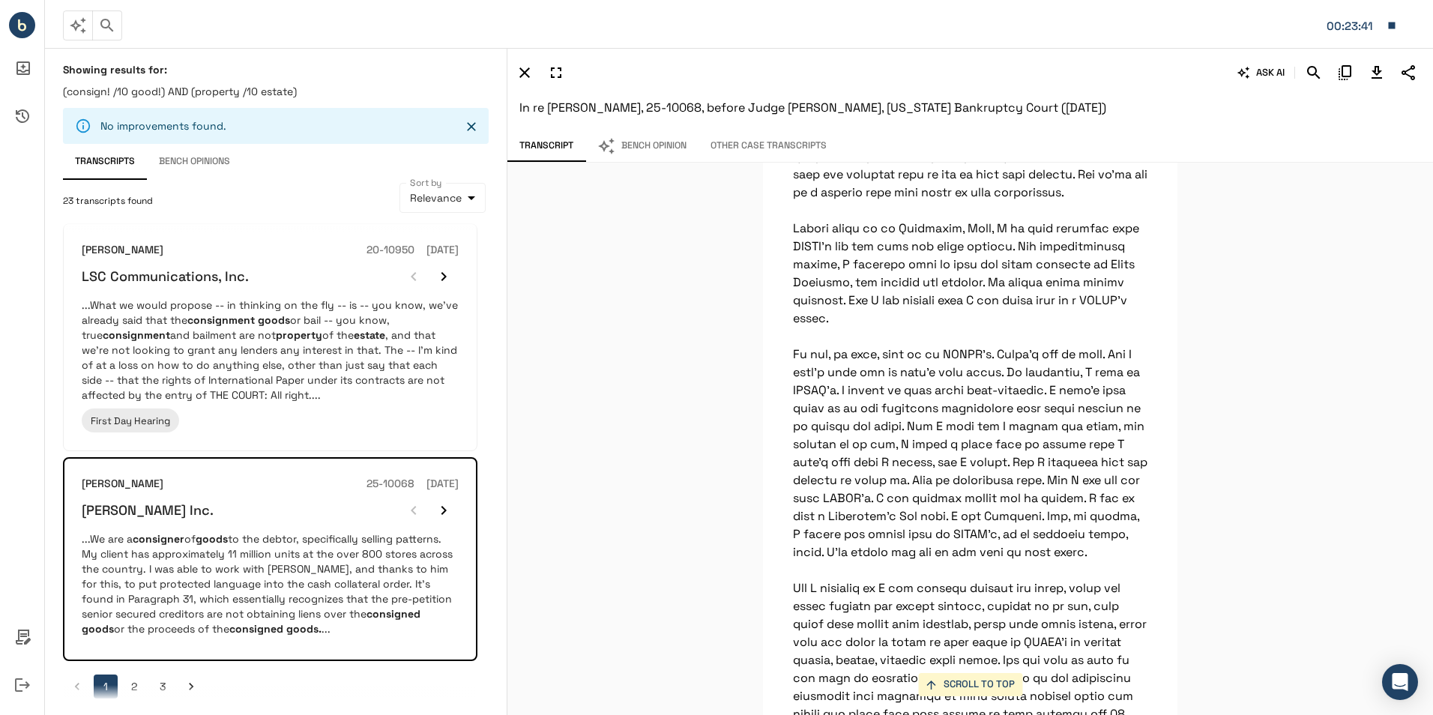
scroll to position [1424, 0]
